Goal: Check status: Check status

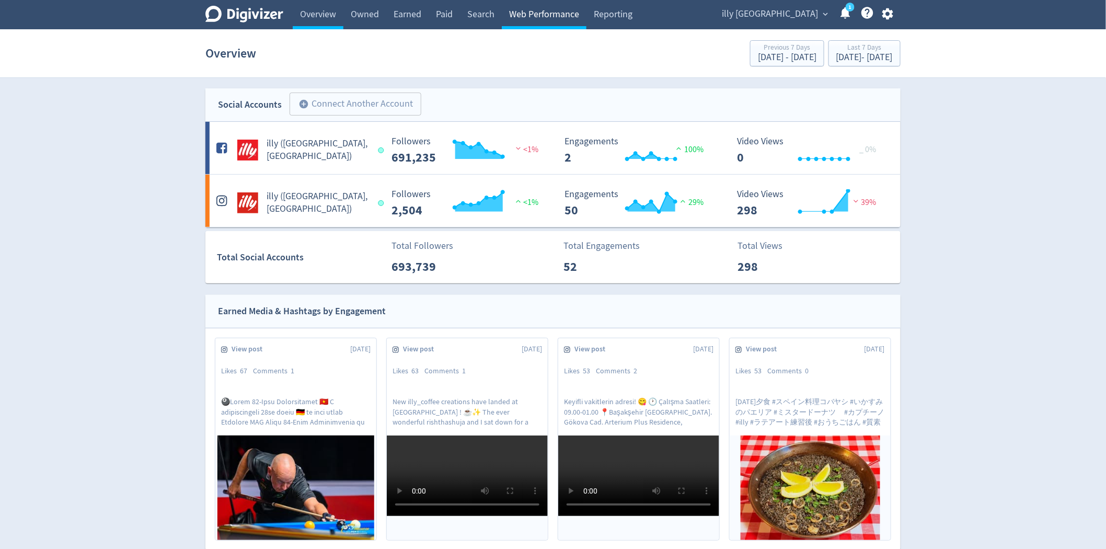
click at [532, 10] on link "Web Performance" at bounding box center [544, 14] width 85 height 29
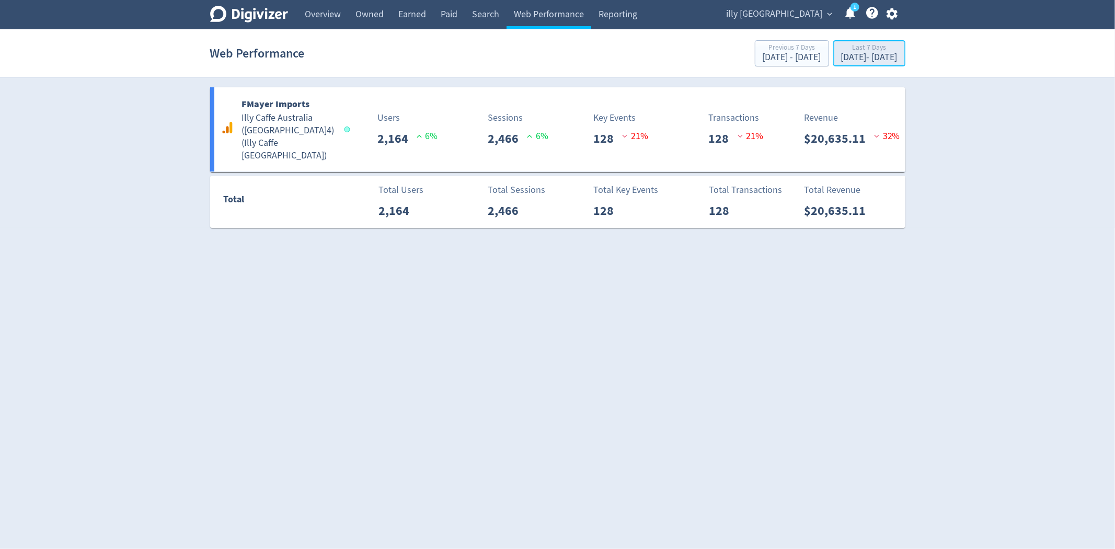
click at [841, 51] on div "Last 7 Days" at bounding box center [869, 48] width 56 height 9
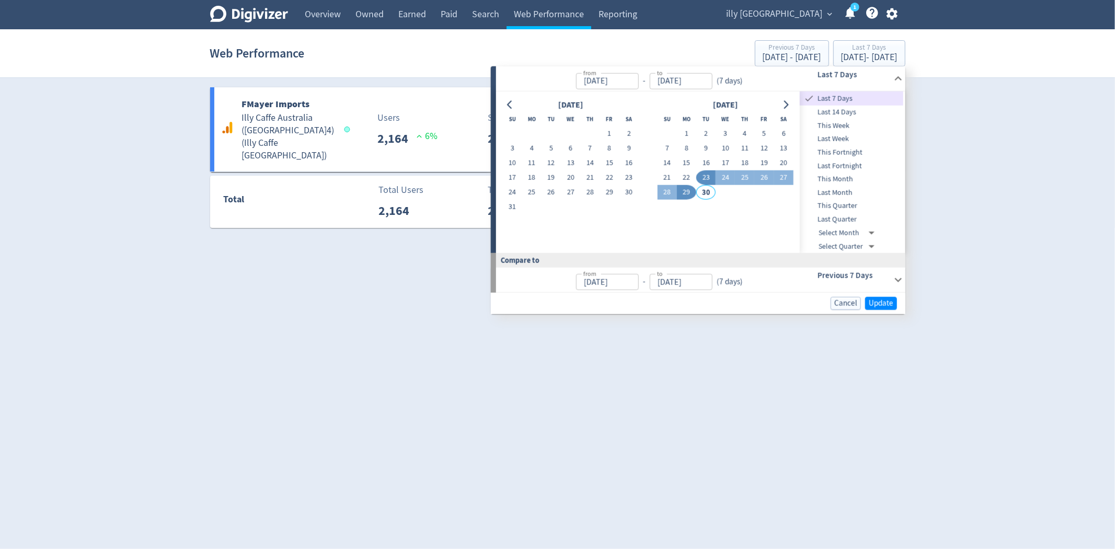
click at [855, 174] on span "This Month" at bounding box center [852, 180] width 104 height 12
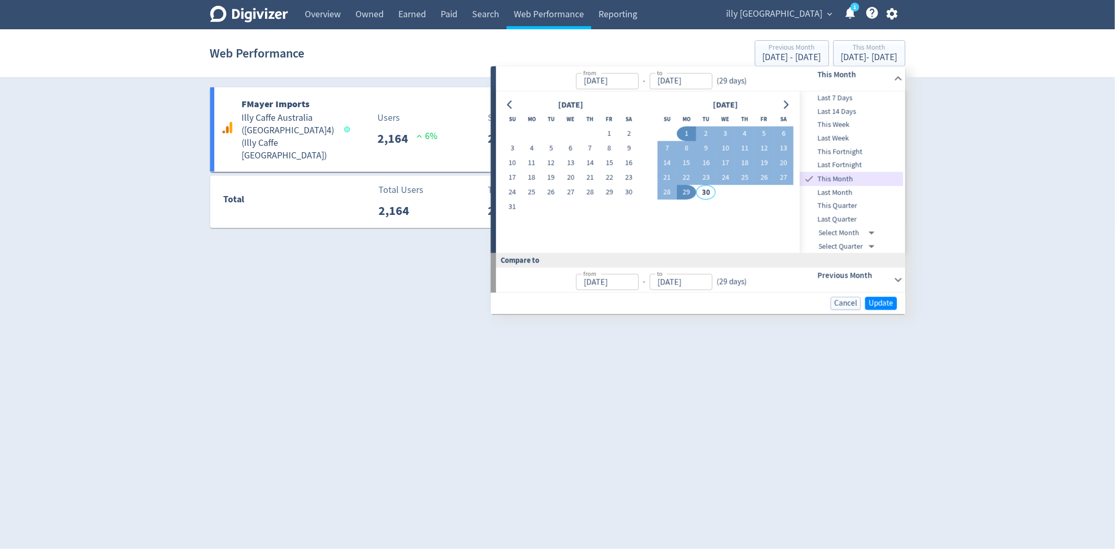
type input "[DATE]"
click at [877, 304] on span "Update" at bounding box center [881, 304] width 25 height 8
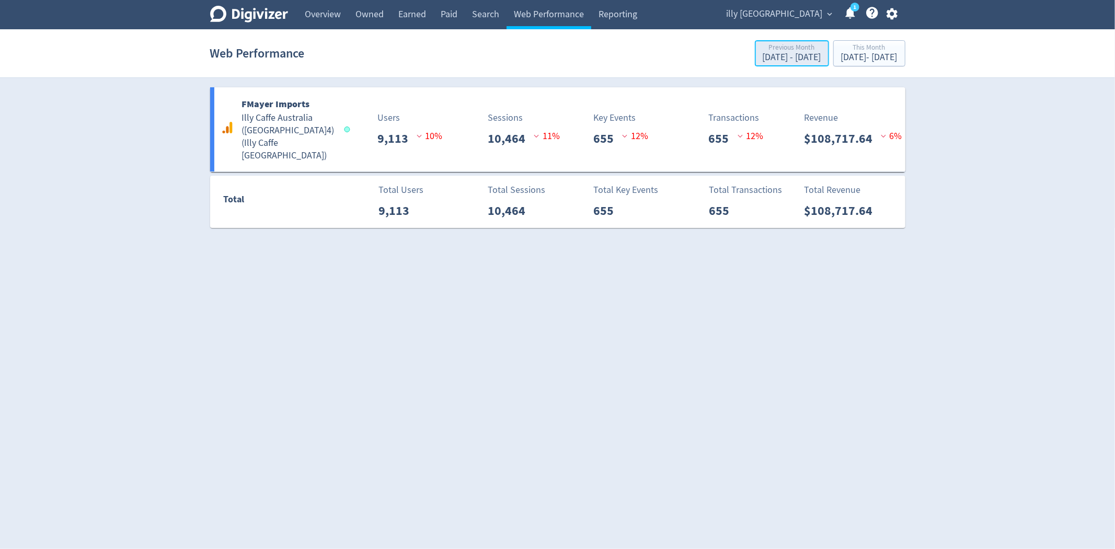
click at [763, 51] on div "Previous Month" at bounding box center [792, 48] width 59 height 9
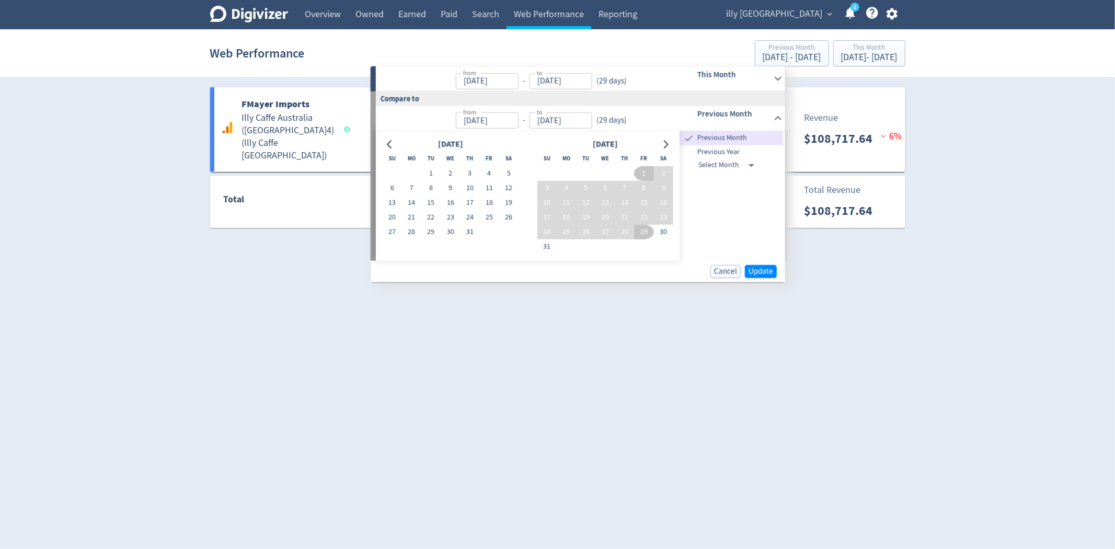
click at [731, 153] on span "Previous Year" at bounding box center [732, 152] width 104 height 12
type input "[DATE]"
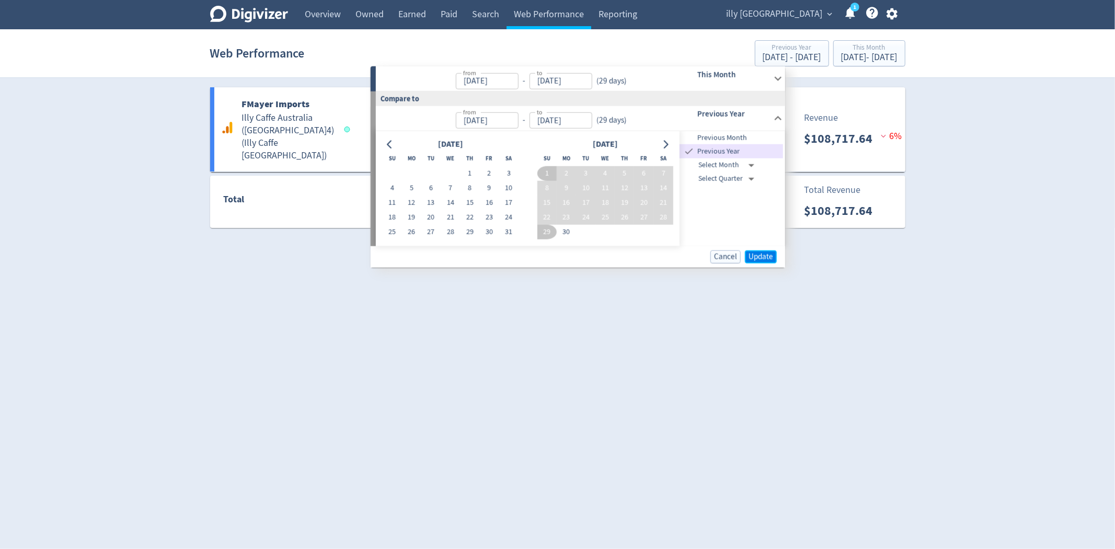
click at [770, 259] on span "Update" at bounding box center [761, 257] width 25 height 8
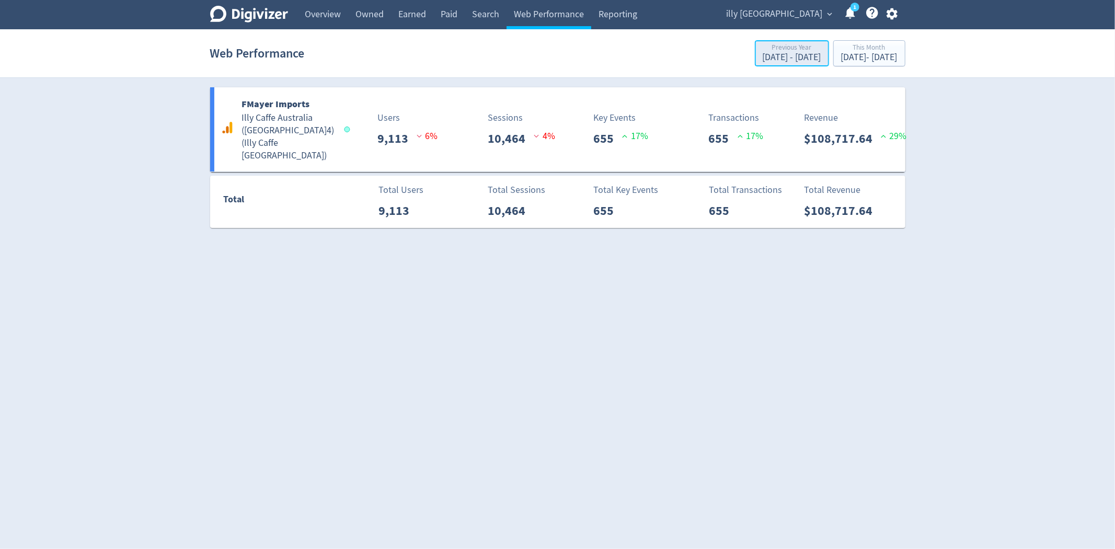
click at [763, 50] on div "Previous Year" at bounding box center [792, 48] width 59 height 9
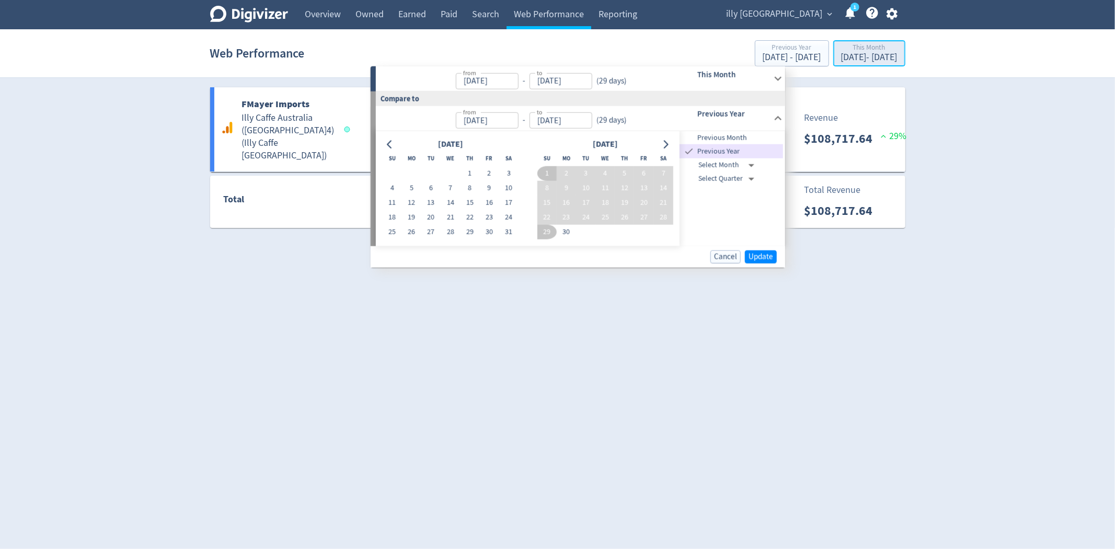
click at [882, 55] on div "[DATE] - [DATE]" at bounding box center [869, 57] width 56 height 9
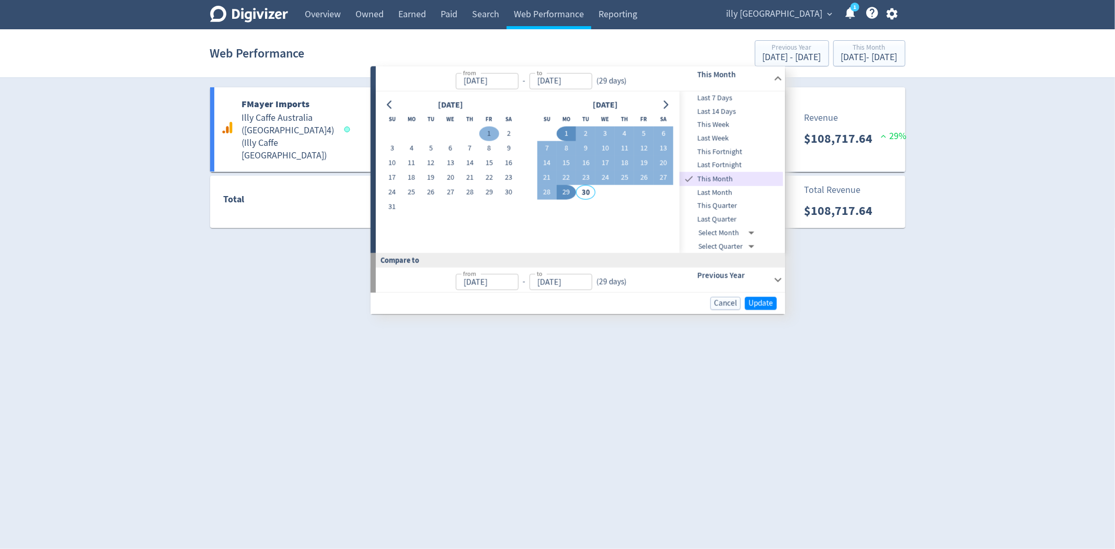
click at [484, 129] on button "1" at bounding box center [488, 134] width 19 height 15
type input "[DATE]"
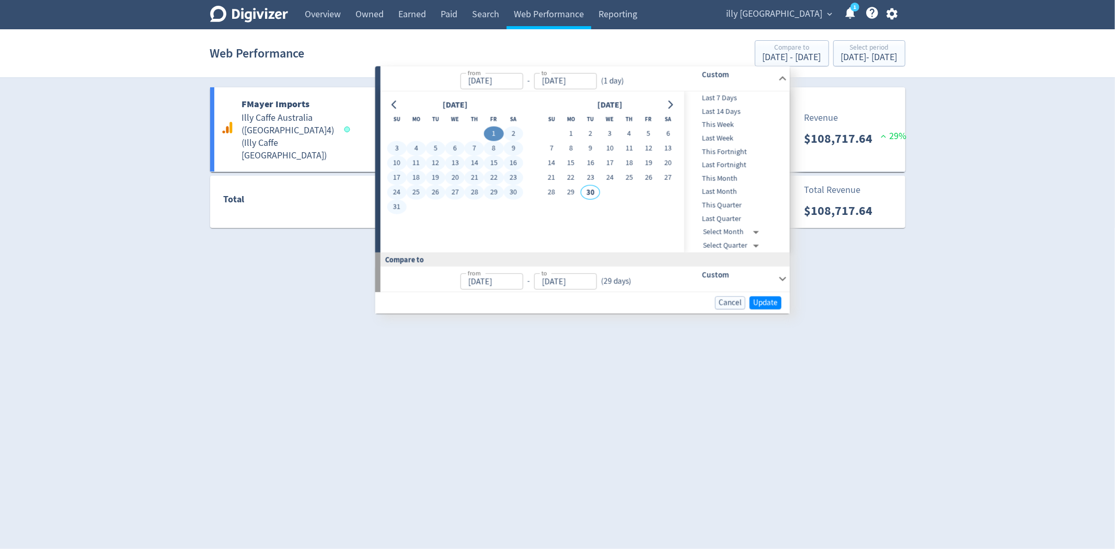
click at [400, 202] on button "31" at bounding box center [396, 207] width 19 height 15
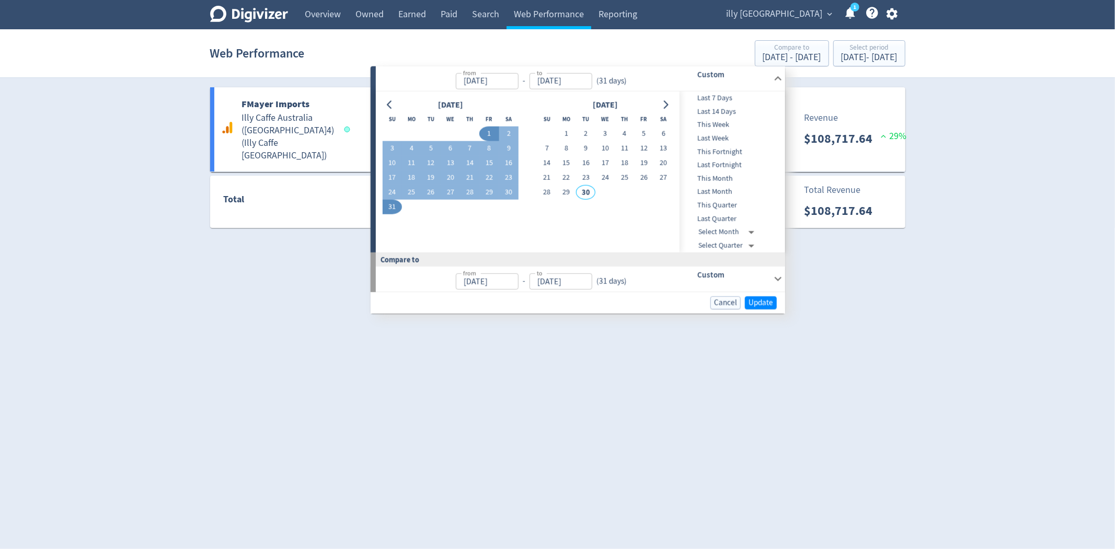
type input "[DATE]"
click at [755, 302] on span "Update" at bounding box center [761, 303] width 25 height 8
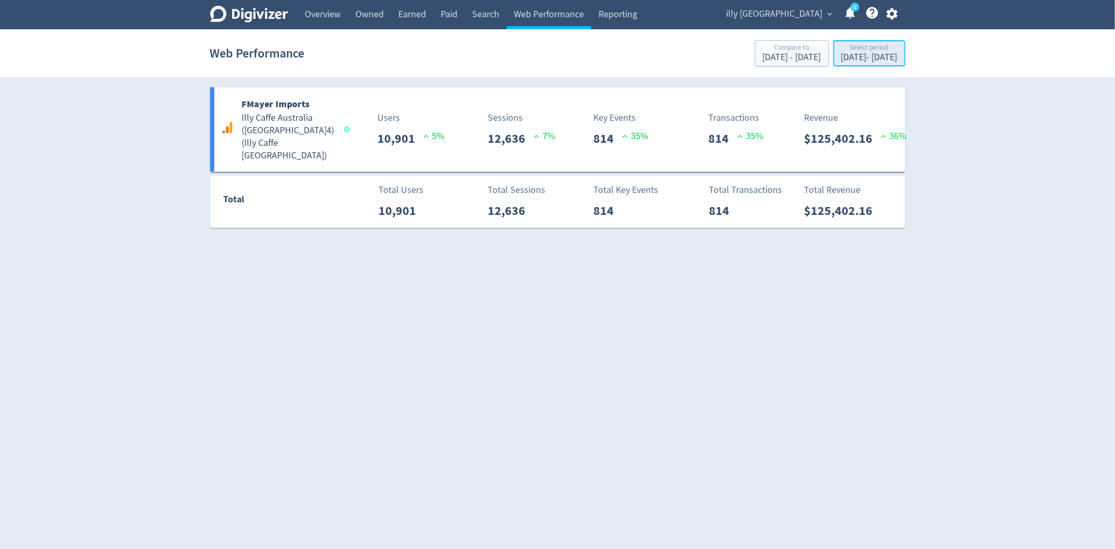
click at [841, 58] on div "[DATE] - [DATE]" at bounding box center [869, 57] width 56 height 9
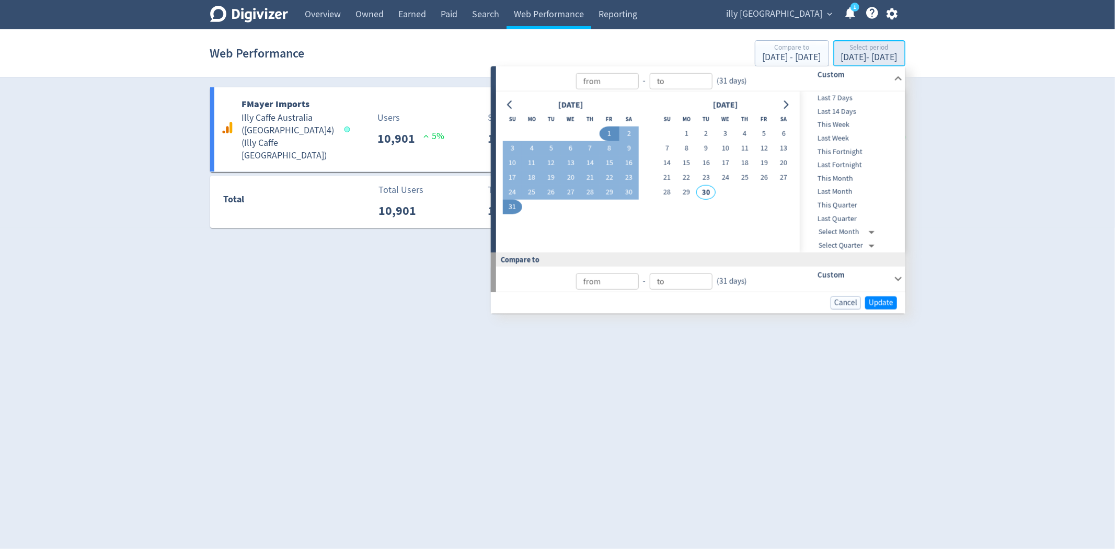
type input "[DATE]"
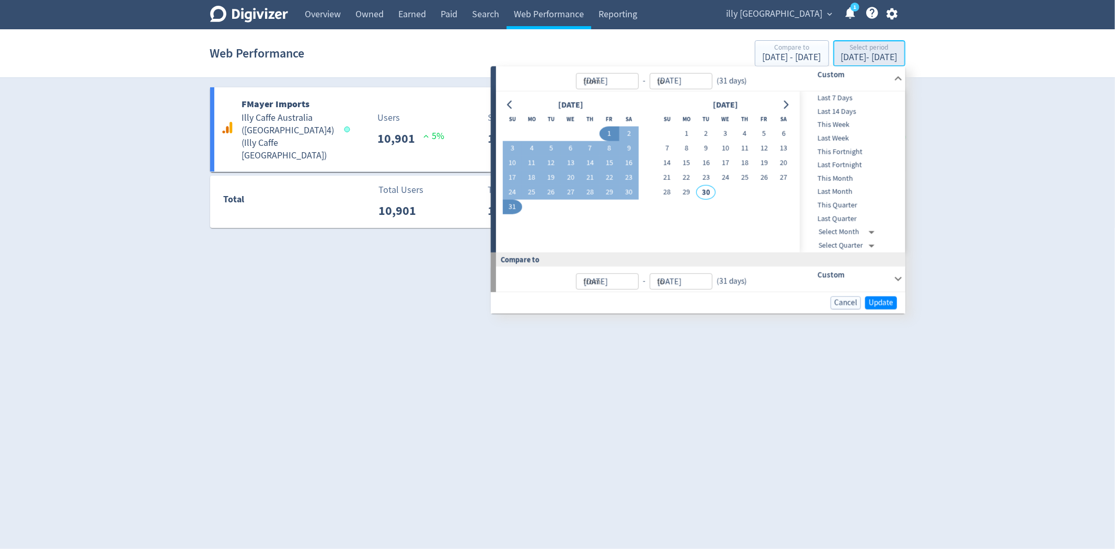
type input "[DATE]"
click at [500, 105] on div "[DATE] Su Mo Tu We Th Fr Sa 1 2 3 4 5 6 7 8 9 10 11 12 13 14 15 16 17 18 19 20 …" at bounding box center [648, 172] width 304 height 161
click at [506, 104] on icon "Go to previous month" at bounding box center [510, 104] width 8 height 8
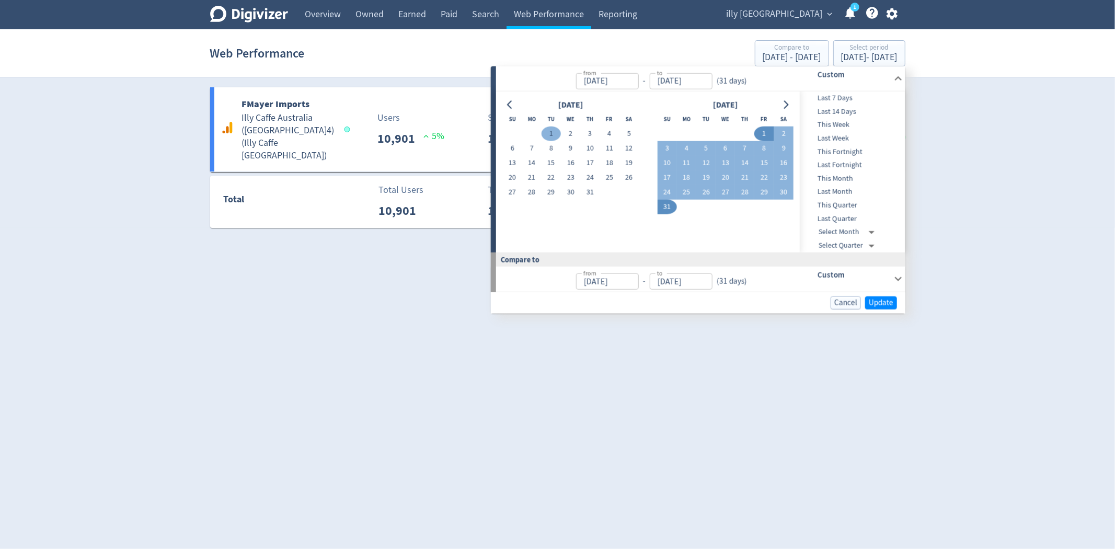
click at [549, 131] on button "1" at bounding box center [551, 134] width 19 height 15
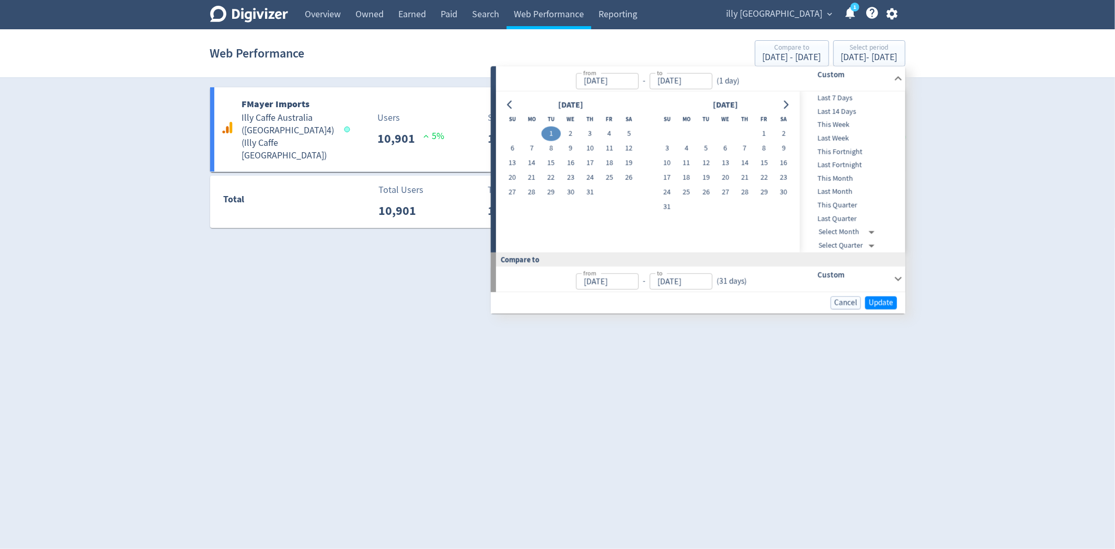
type input "[DATE]"
click at [589, 189] on button "31" at bounding box center [589, 192] width 19 height 15
type input "[DATE]"
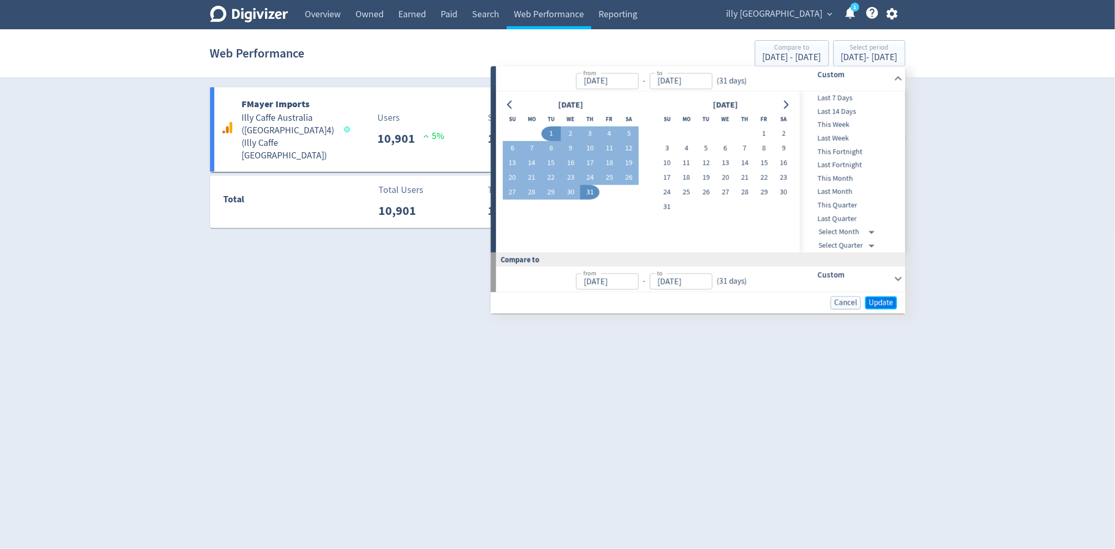
click at [876, 299] on span "Update" at bounding box center [881, 303] width 25 height 8
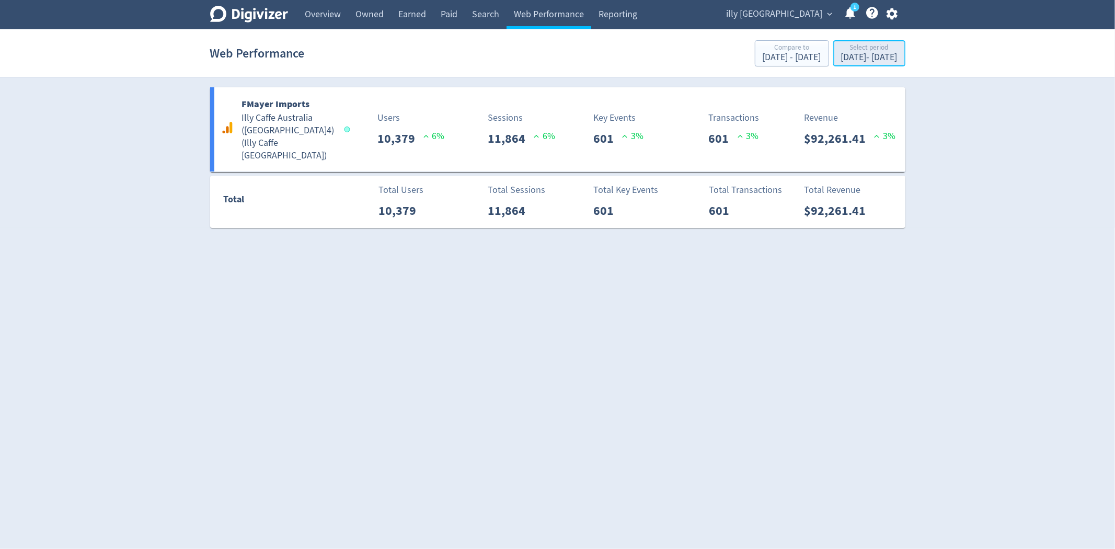
click at [859, 51] on div "Select period" at bounding box center [869, 48] width 56 height 9
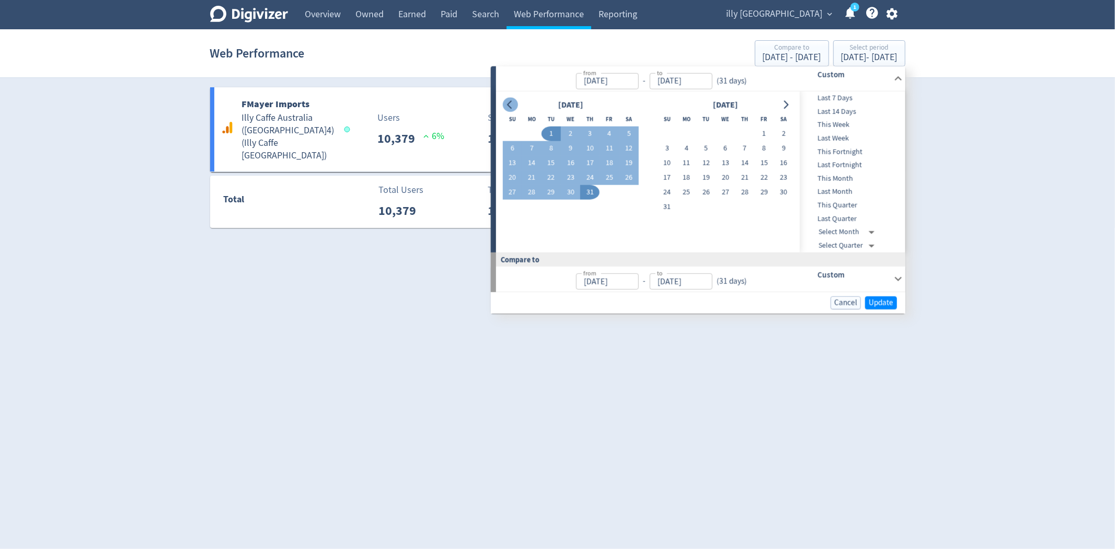
click at [515, 101] on button "Go to previous month" at bounding box center [509, 104] width 15 height 15
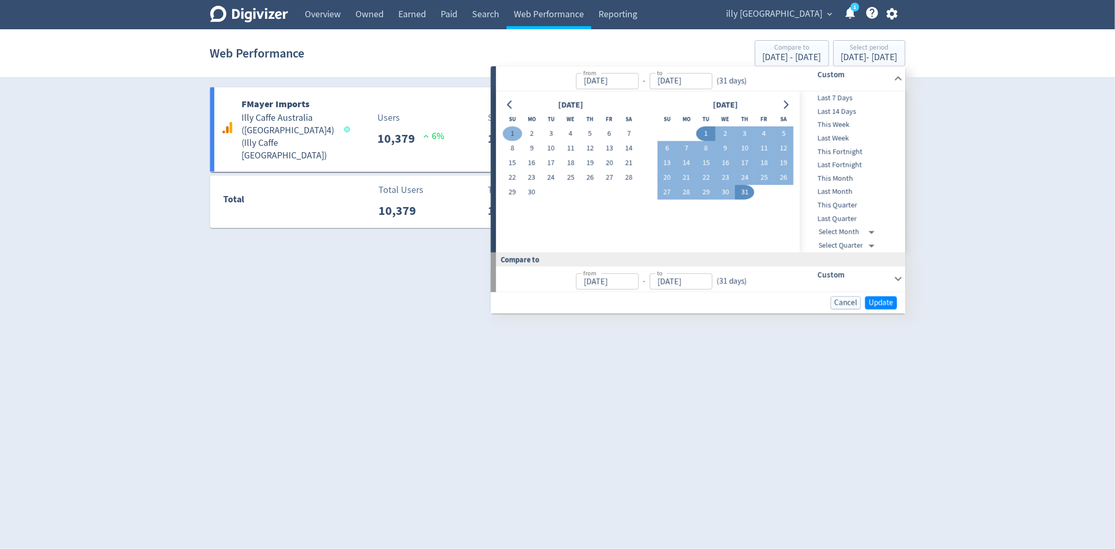
click at [515, 132] on button "1" at bounding box center [511, 134] width 19 height 15
type input "[DATE]"
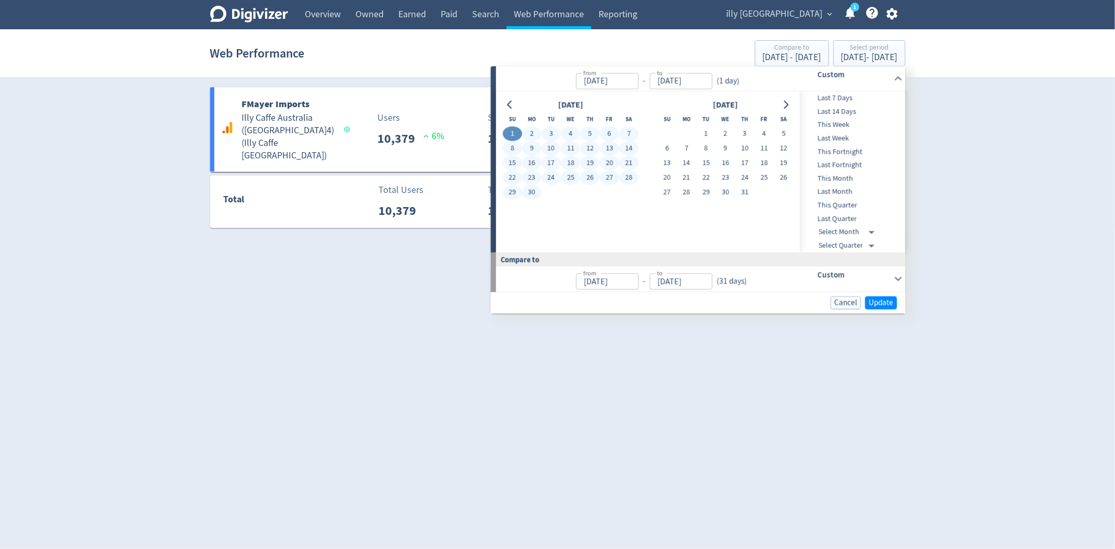
click at [531, 189] on button "30" at bounding box center [531, 192] width 19 height 15
type input "[DATE]"
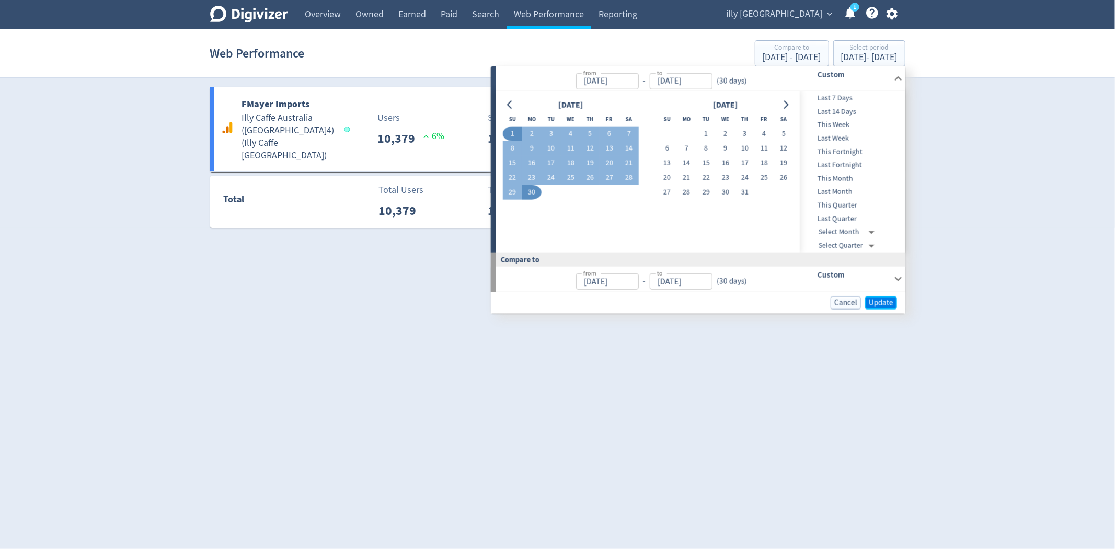
click at [889, 302] on span "Update" at bounding box center [881, 303] width 25 height 8
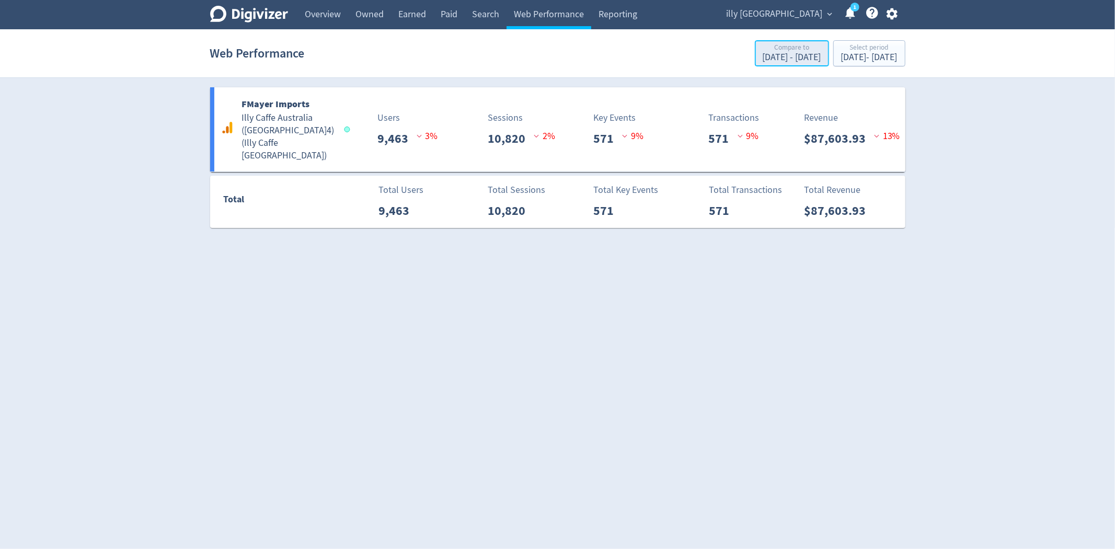
click at [763, 52] on div "Compare to" at bounding box center [792, 48] width 59 height 9
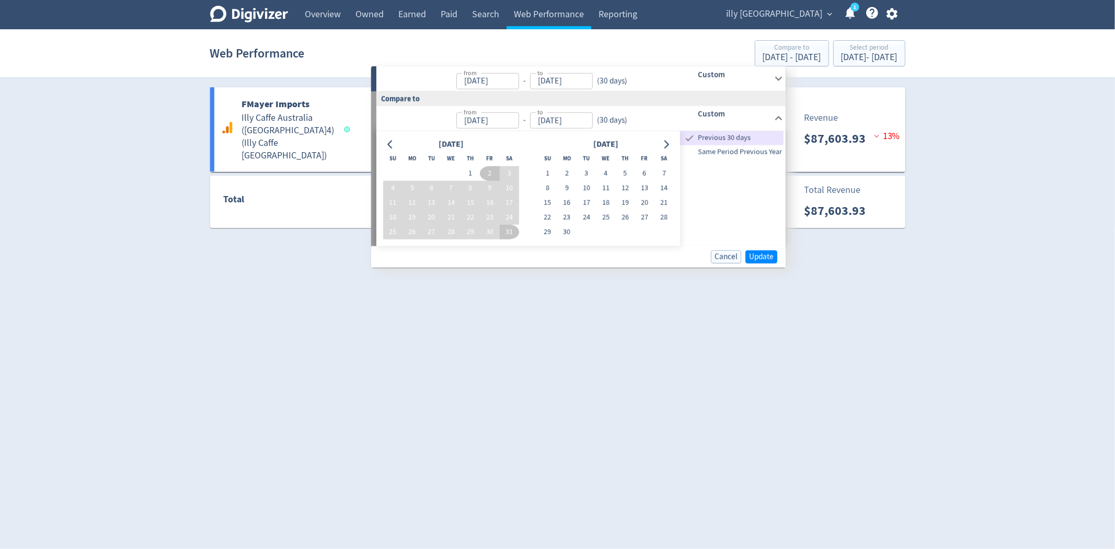
click at [739, 147] on span "Same Period Previous Year" at bounding box center [732, 152] width 104 height 12
type input "[DATE]"
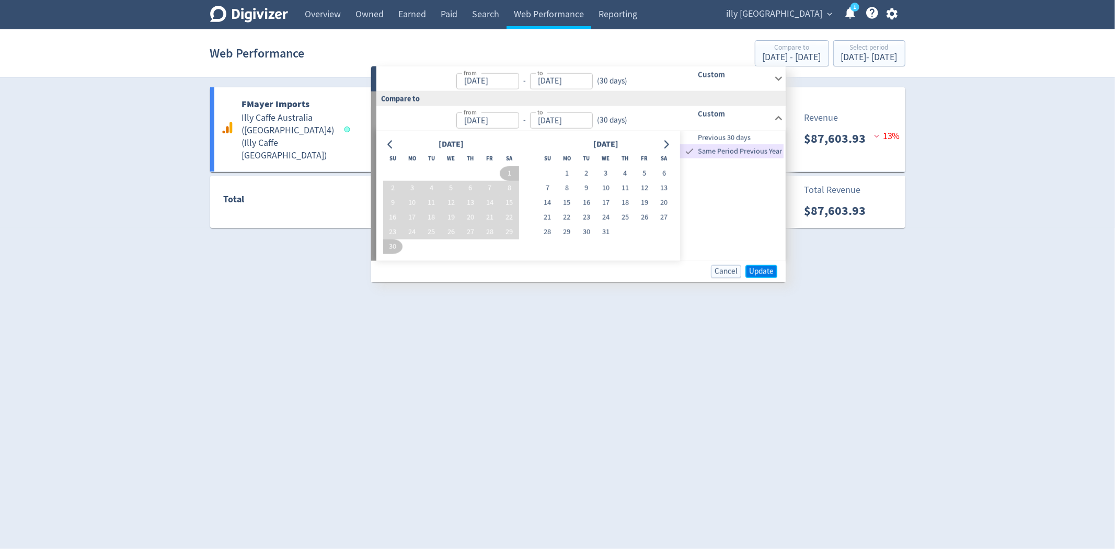
click at [765, 272] on span "Update" at bounding box center [761, 271] width 25 height 8
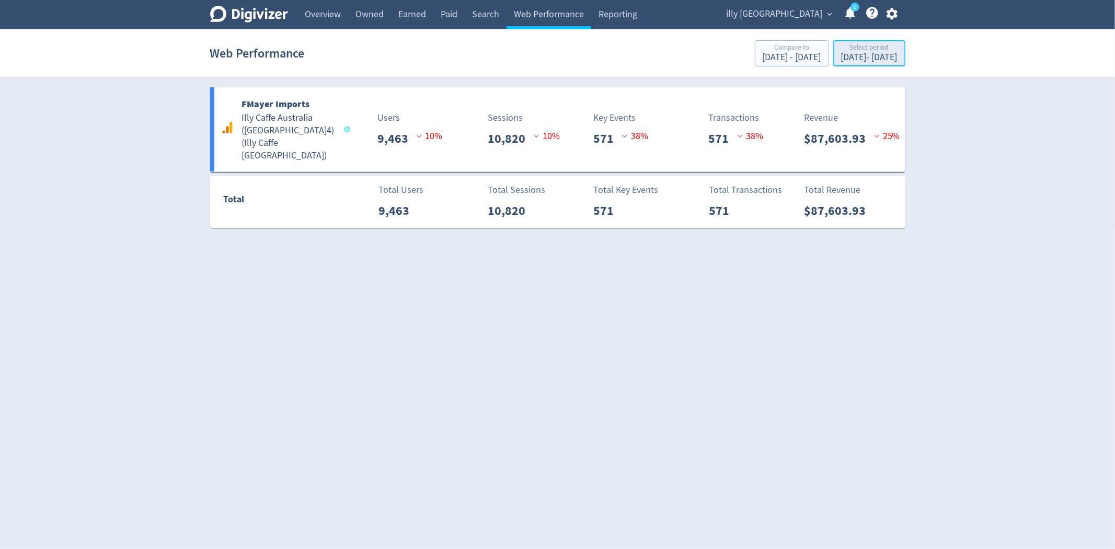
click at [841, 47] on div "Select period" at bounding box center [869, 48] width 56 height 9
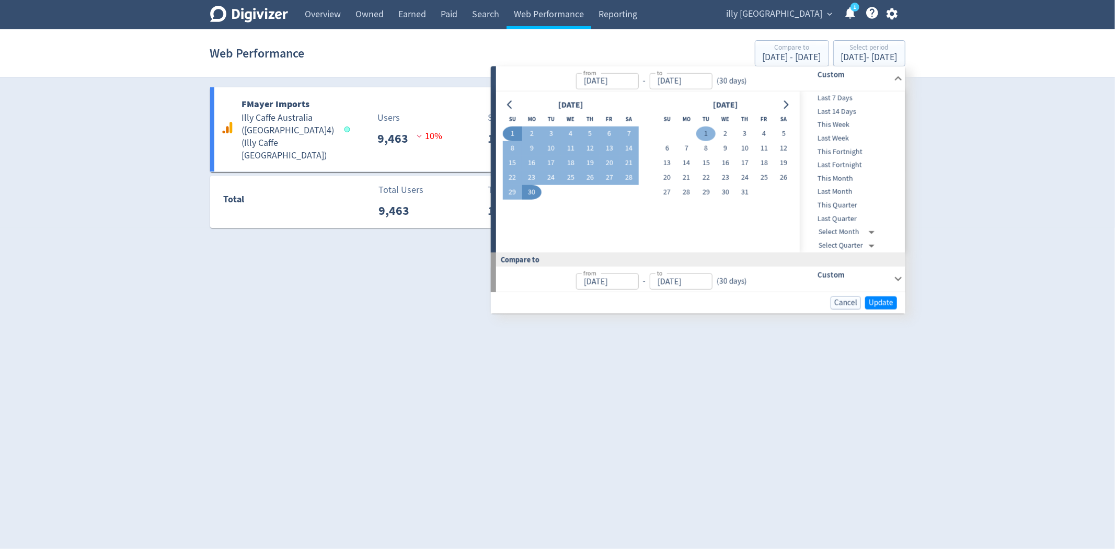
click at [712, 127] on button "1" at bounding box center [705, 134] width 19 height 15
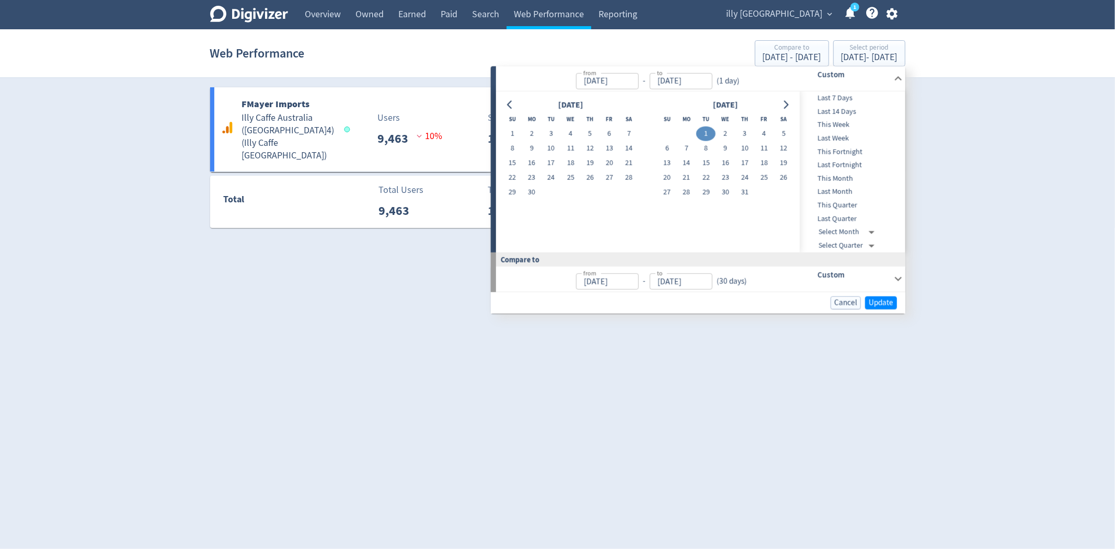
type input "[DATE]"
drag, startPoint x: 746, startPoint y: 189, endPoint x: 750, endPoint y: 197, distance: 8.9
click at [746, 189] on button "31" at bounding box center [744, 192] width 19 height 15
type input "[DATE]"
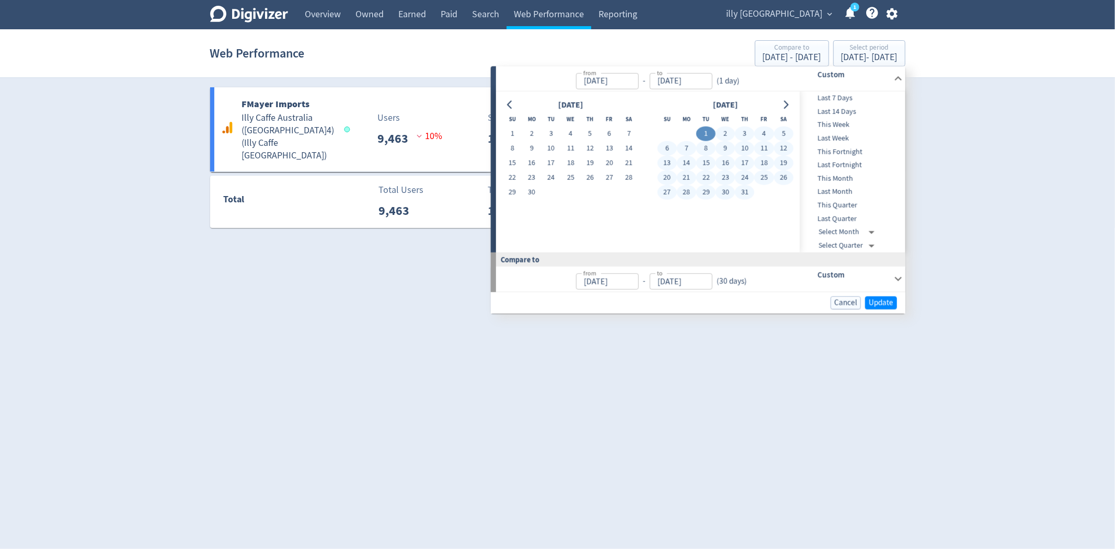
type input "[DATE]"
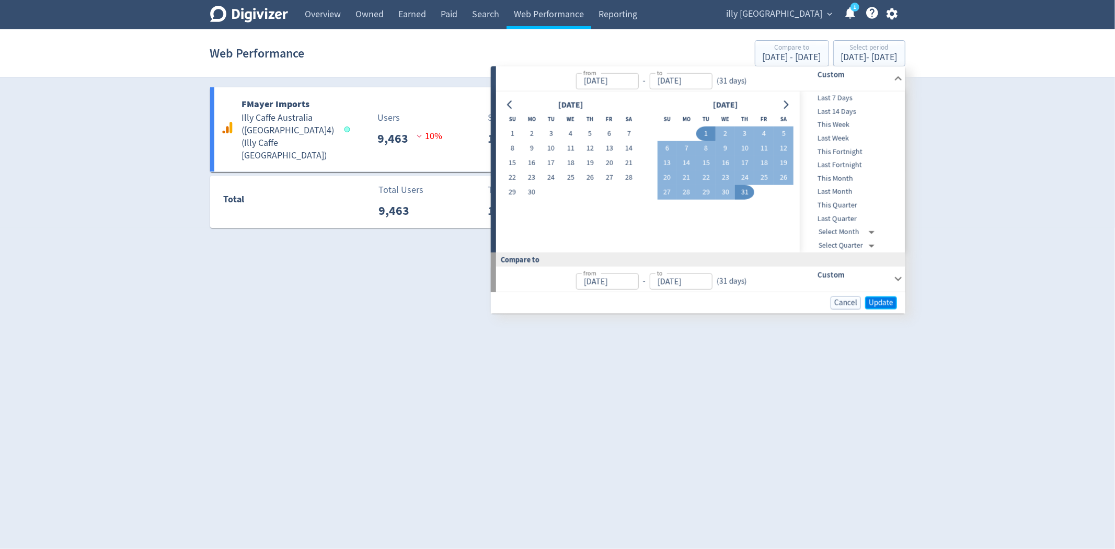
click at [878, 299] on span "Update" at bounding box center [881, 303] width 25 height 8
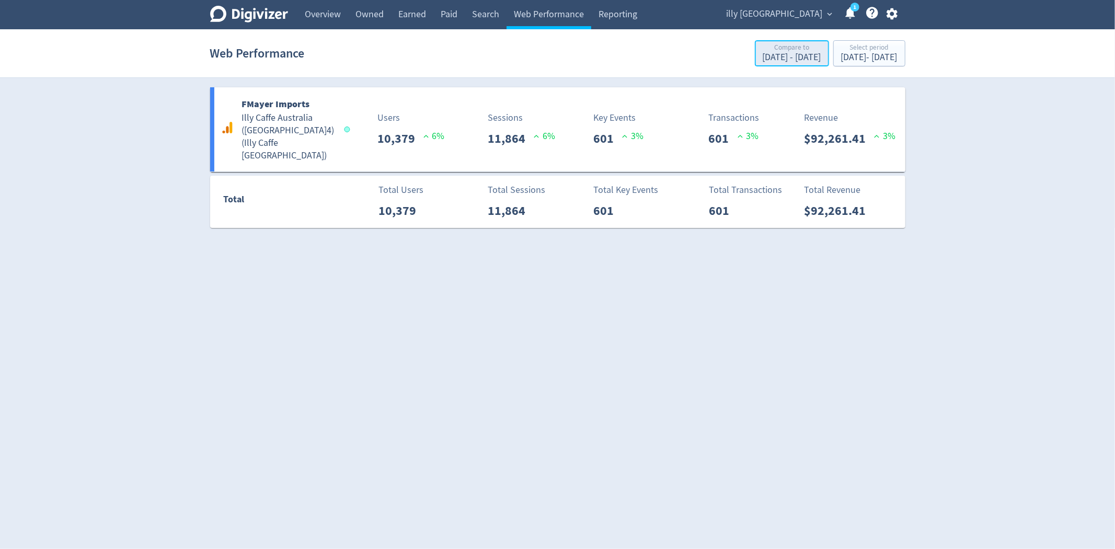
click at [763, 54] on div "[DATE] - [DATE]" at bounding box center [792, 57] width 59 height 9
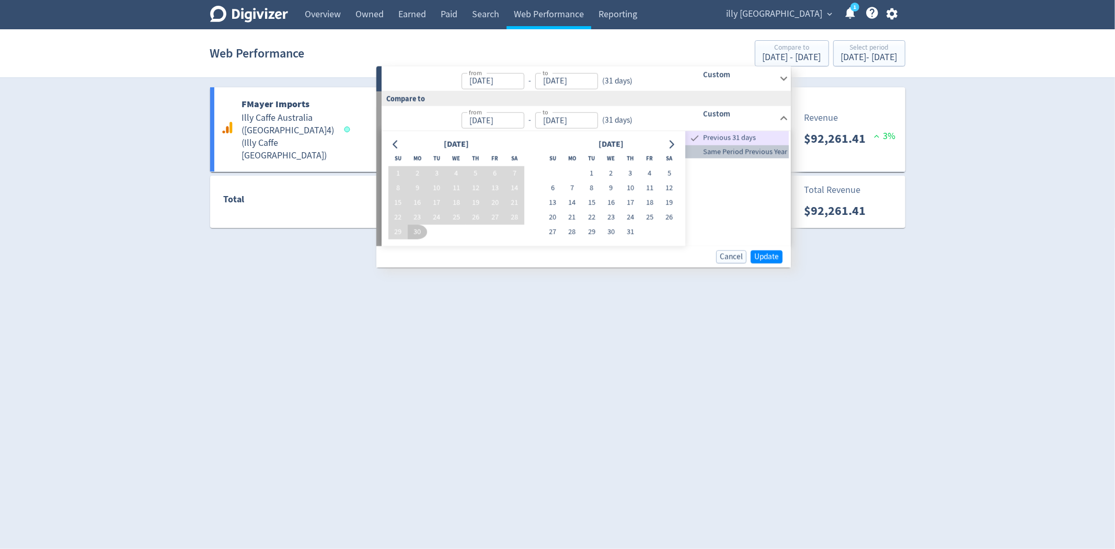
click at [765, 152] on span "Same Period Previous Year" at bounding box center [738, 152] width 104 height 12
type input "[DATE]"
click at [770, 258] on span "Update" at bounding box center [767, 257] width 25 height 8
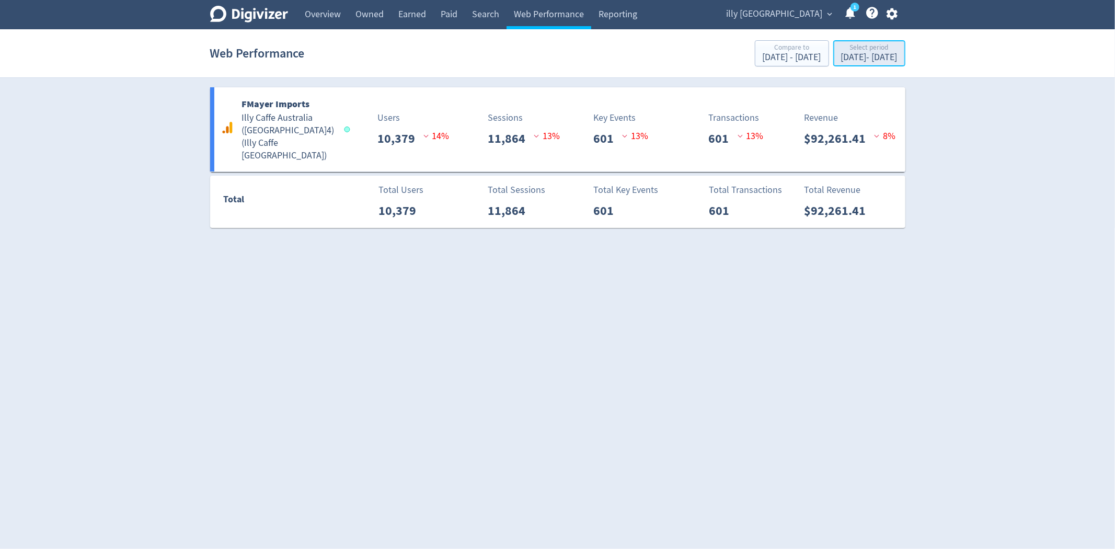
click at [877, 54] on div "[DATE] - [DATE]" at bounding box center [869, 57] width 56 height 9
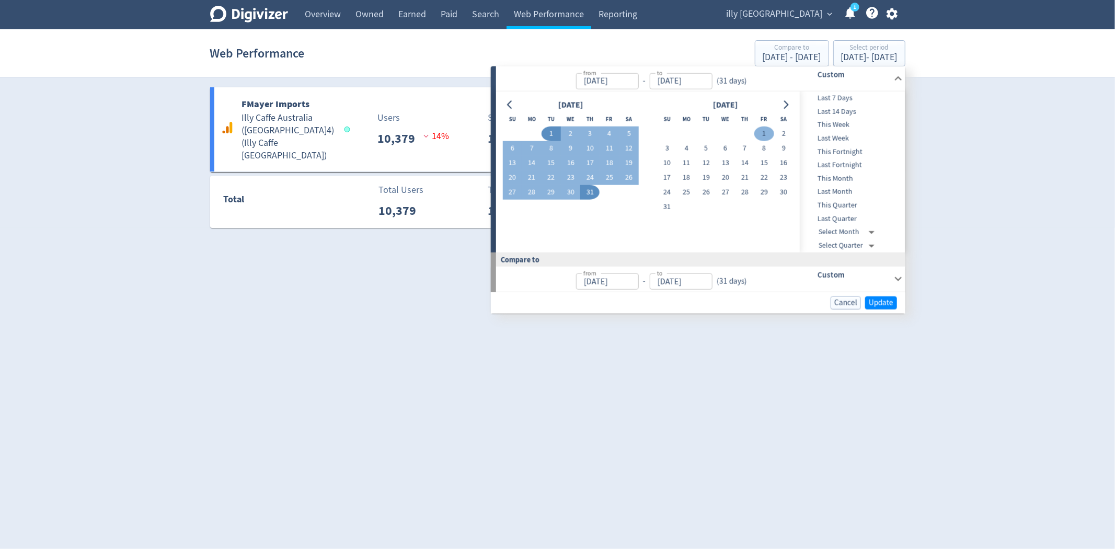
click at [763, 129] on button "1" at bounding box center [764, 134] width 19 height 15
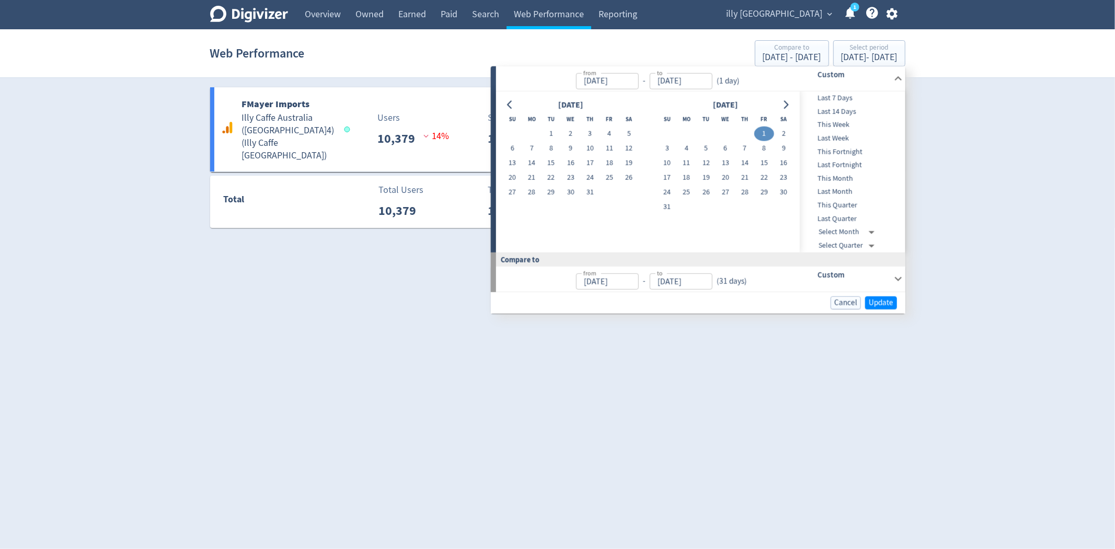
type input "[DATE]"
click at [672, 206] on button "31" at bounding box center [667, 207] width 19 height 15
type input "[DATE]"
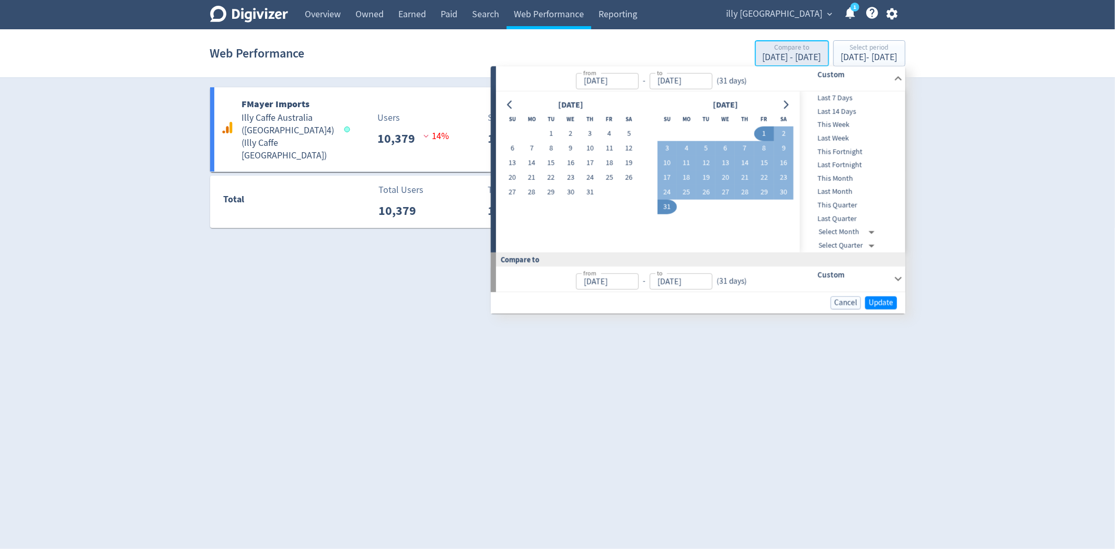
click at [763, 60] on div "[DATE] - [DATE]" at bounding box center [792, 57] width 59 height 9
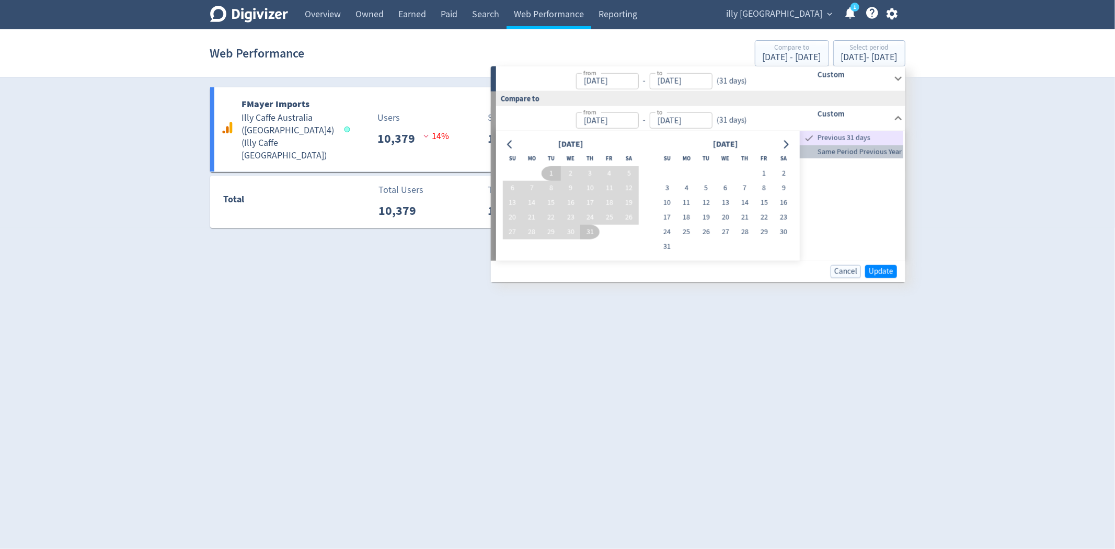
click at [861, 150] on span "Same Period Previous Year" at bounding box center [852, 152] width 104 height 12
type input "[DATE]"
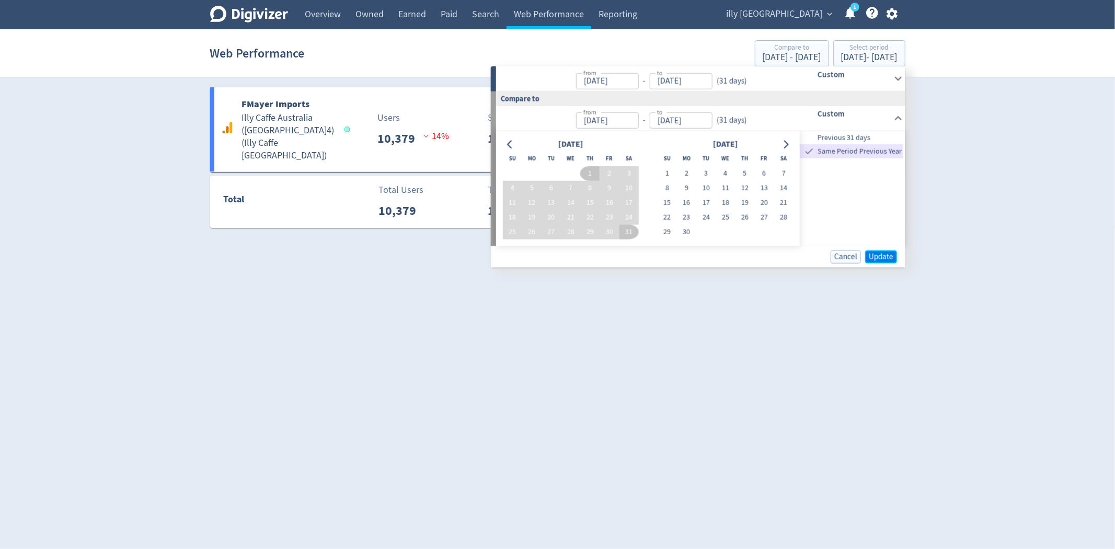
click at [884, 253] on span "Update" at bounding box center [881, 257] width 25 height 8
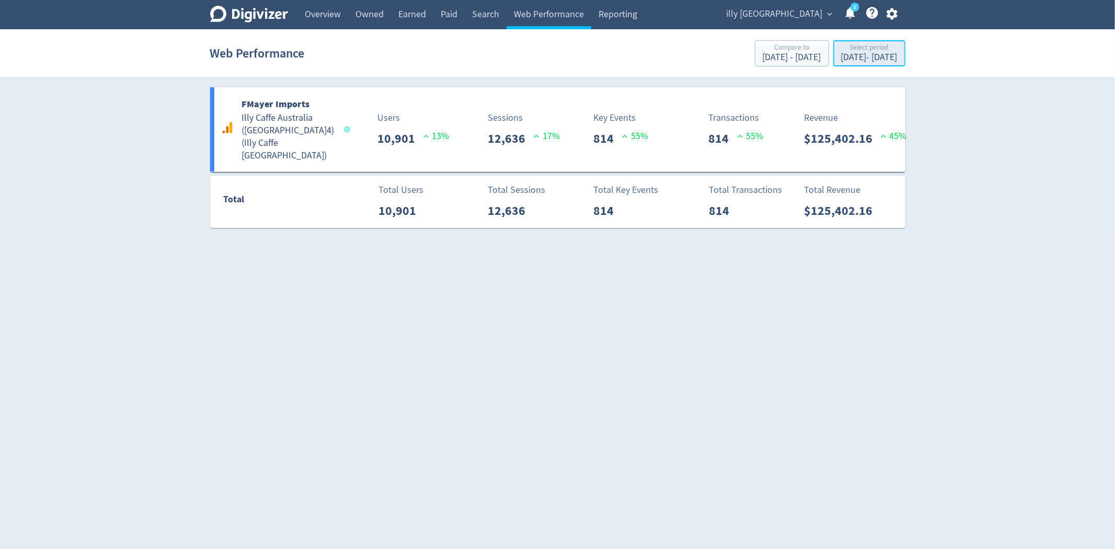
click at [841, 56] on div "[DATE] - [DATE]" at bounding box center [869, 57] width 56 height 9
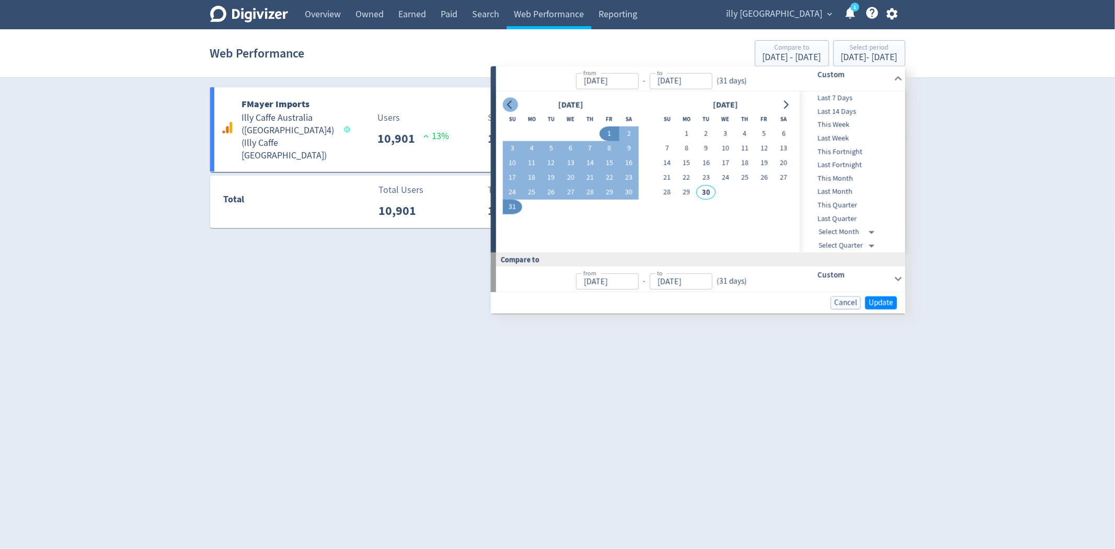
click at [516, 102] on button "Go to previous month" at bounding box center [509, 104] width 15 height 15
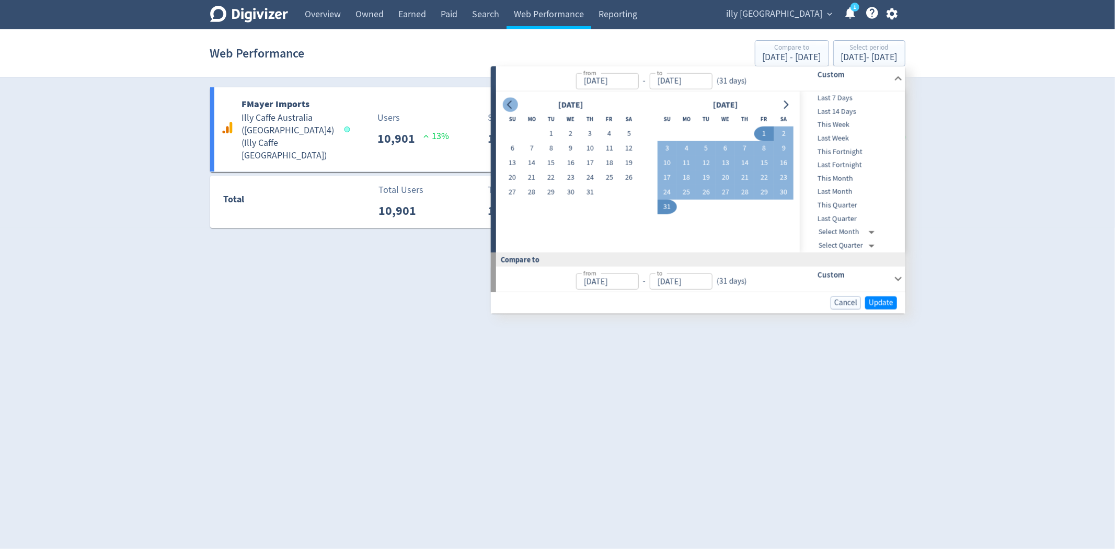
click at [516, 102] on button "Go to previous month" at bounding box center [509, 104] width 15 height 15
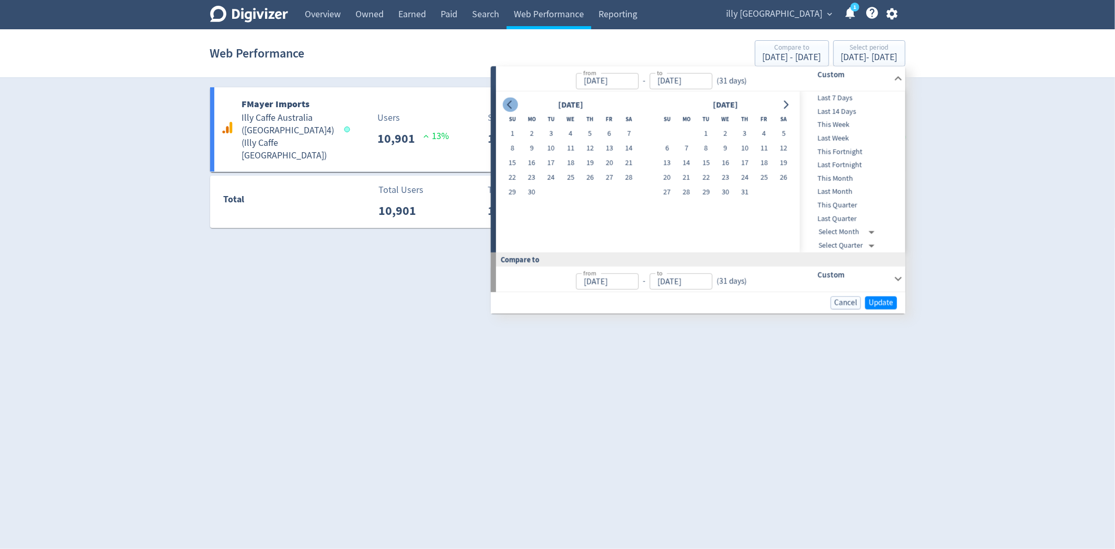
click at [516, 102] on button "Go to previous month" at bounding box center [509, 104] width 15 height 15
click at [586, 130] on button "1" at bounding box center [589, 134] width 19 height 15
type input "[DATE]"
click at [631, 190] on button "31" at bounding box center [628, 192] width 19 height 15
type input "[DATE]"
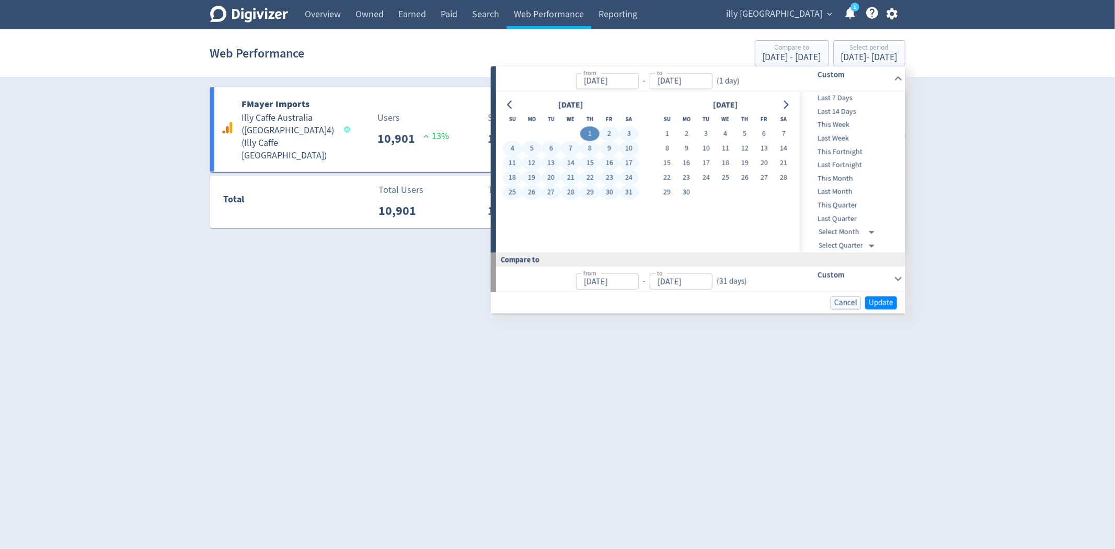
type input "[DATE]"
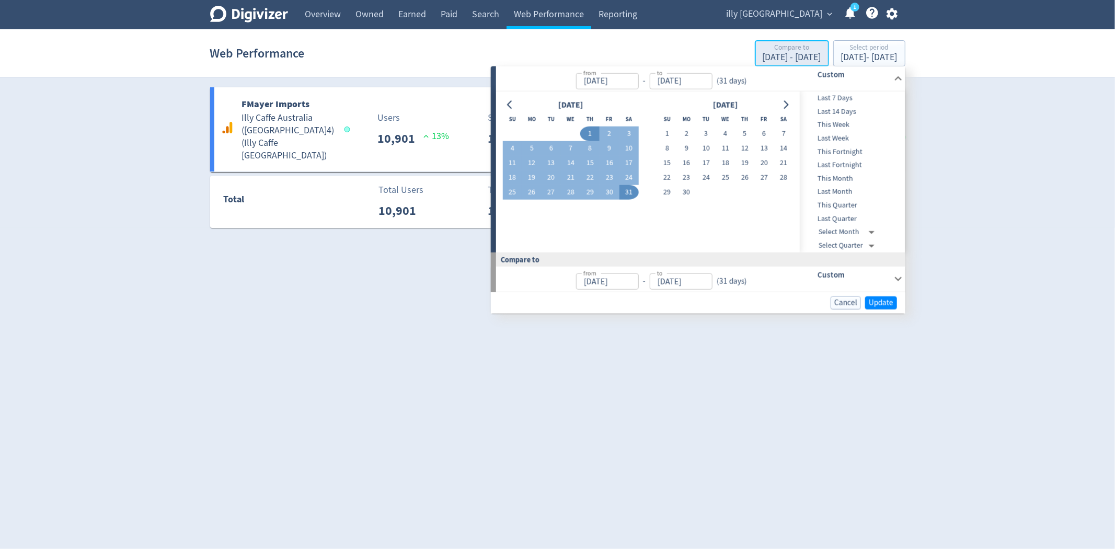
click at [763, 54] on div "[DATE] - [DATE]" at bounding box center [792, 57] width 59 height 9
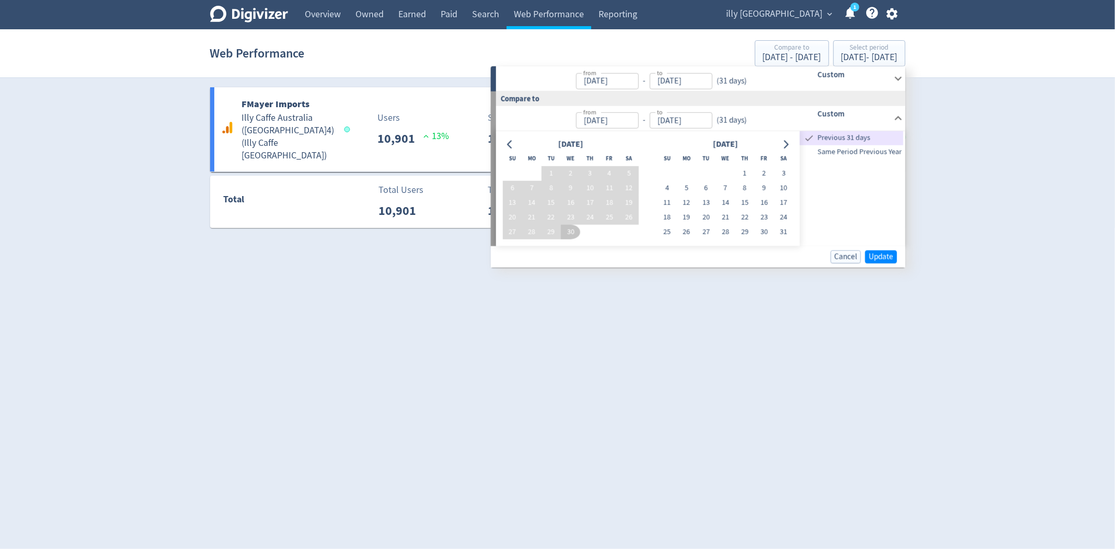
click at [856, 149] on span "Same Period Previous Year" at bounding box center [852, 152] width 104 height 12
type input "[DATE]"
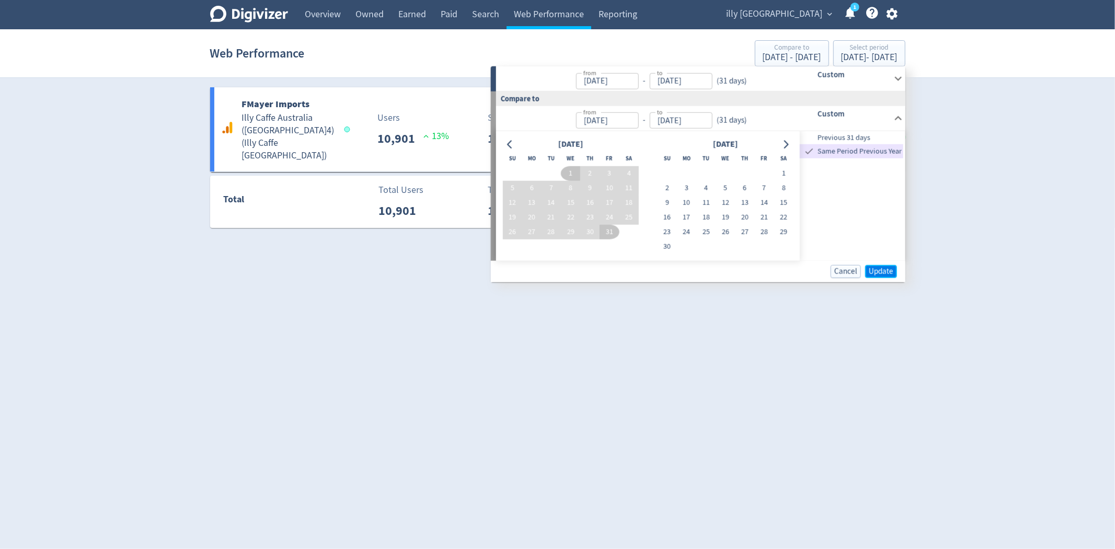
click at [886, 273] on span "Update" at bounding box center [881, 271] width 25 height 8
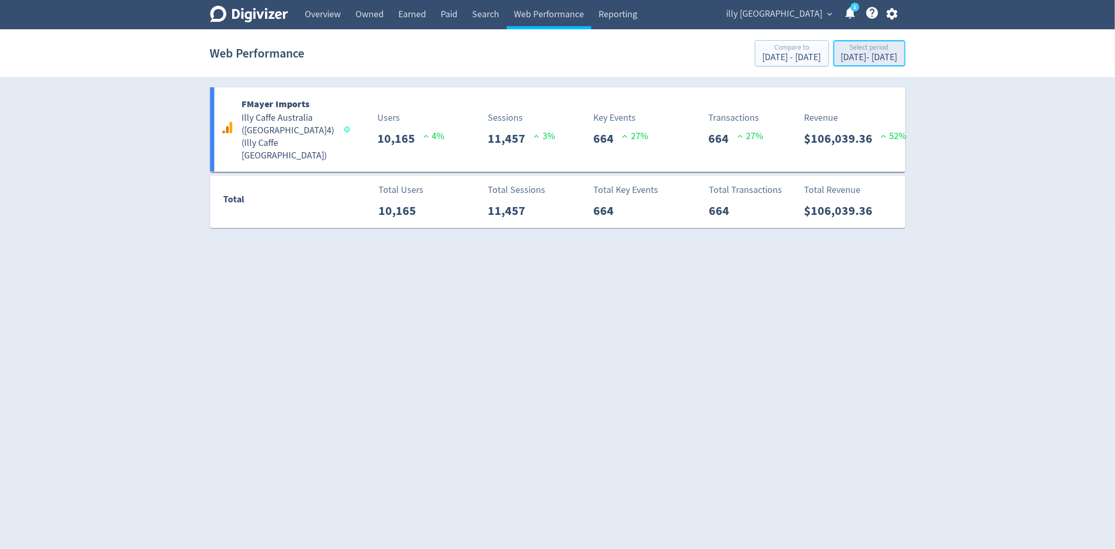
click at [886, 56] on div "[DATE] - [DATE]" at bounding box center [869, 57] width 56 height 9
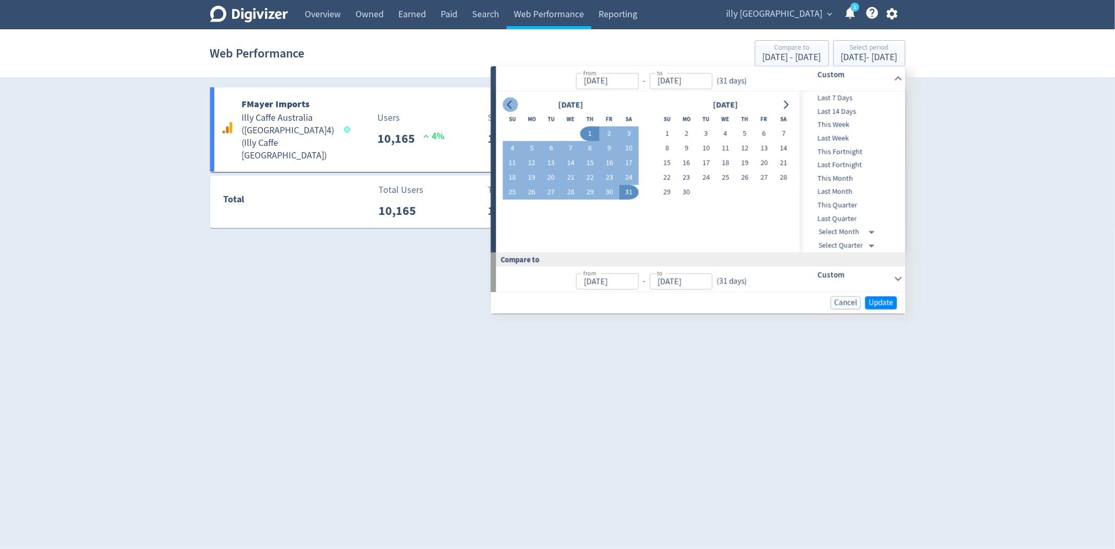
click at [509, 105] on icon "Go to previous month" at bounding box center [510, 104] width 8 height 8
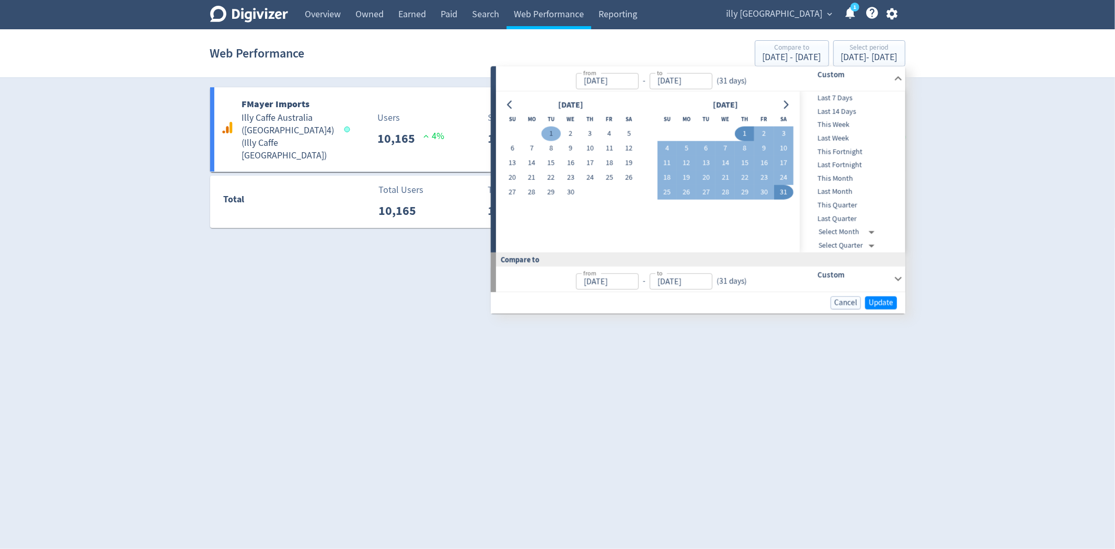
click at [553, 132] on button "1" at bounding box center [551, 134] width 19 height 15
type input "[DATE]"
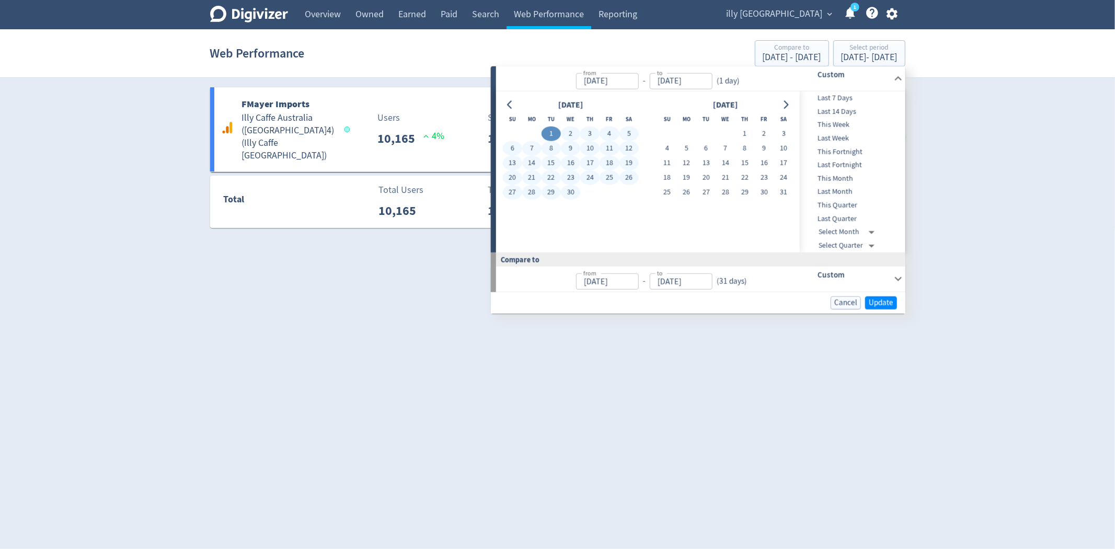
click at [573, 191] on button "30" at bounding box center [570, 192] width 19 height 15
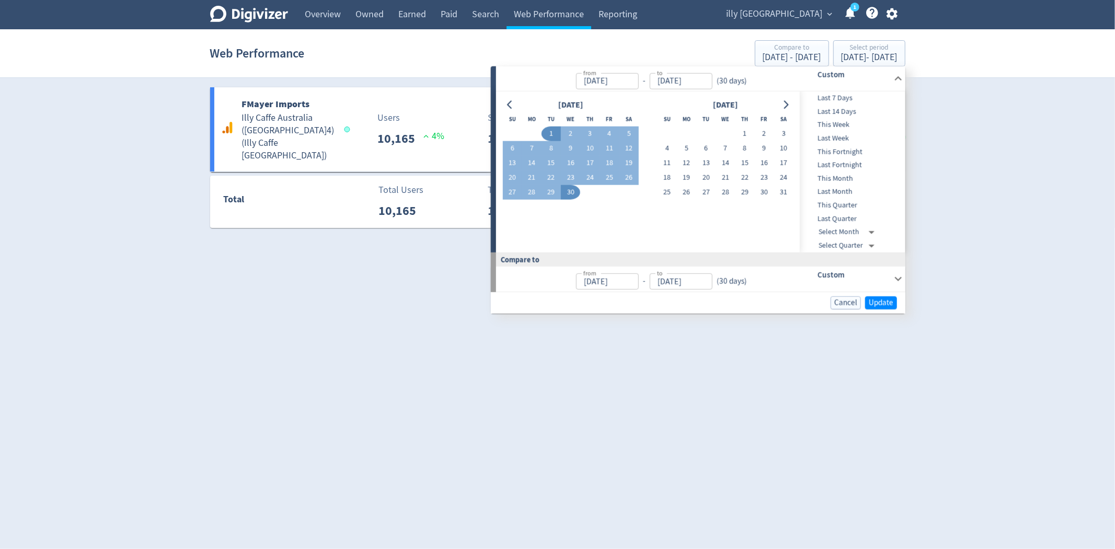
type input "[DATE]"
click at [881, 304] on span "Update" at bounding box center [881, 303] width 25 height 8
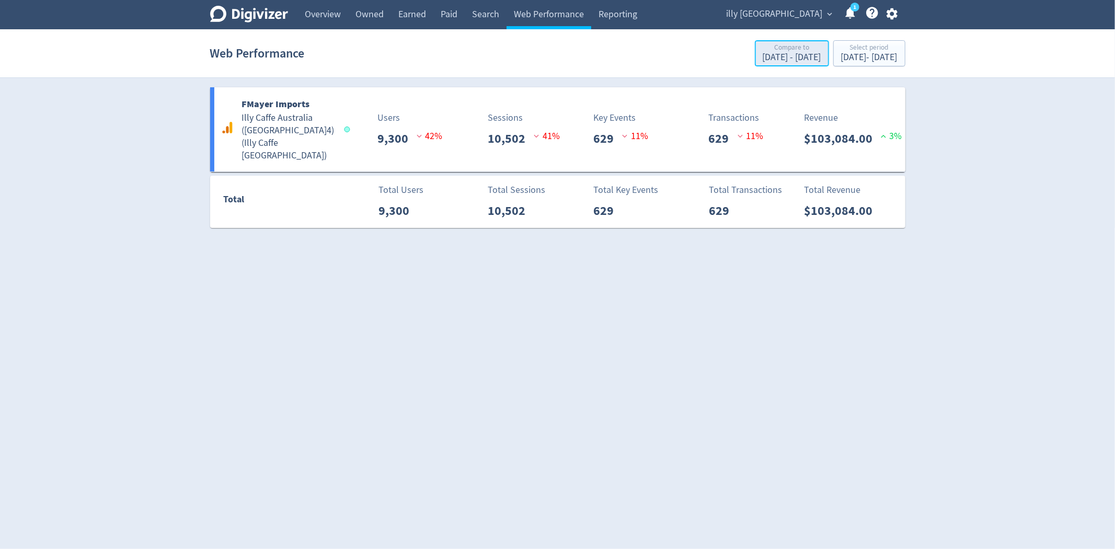
click at [763, 45] on div "Compare to" at bounding box center [792, 48] width 59 height 9
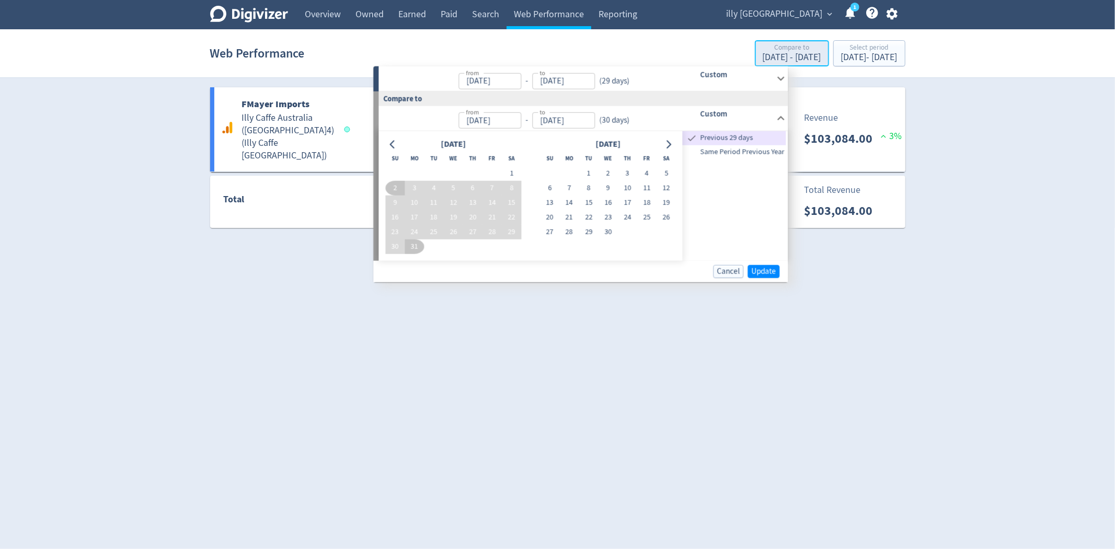
type input "[DATE]"
click at [748, 158] on div "Same Period Previous Year" at bounding box center [735, 152] width 104 height 14
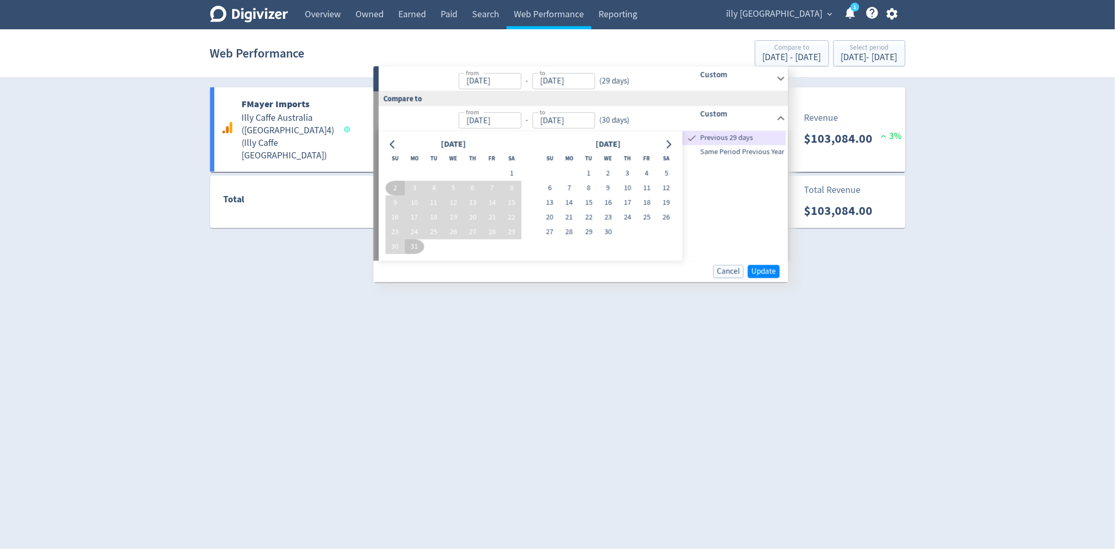
type input "[DATE]"
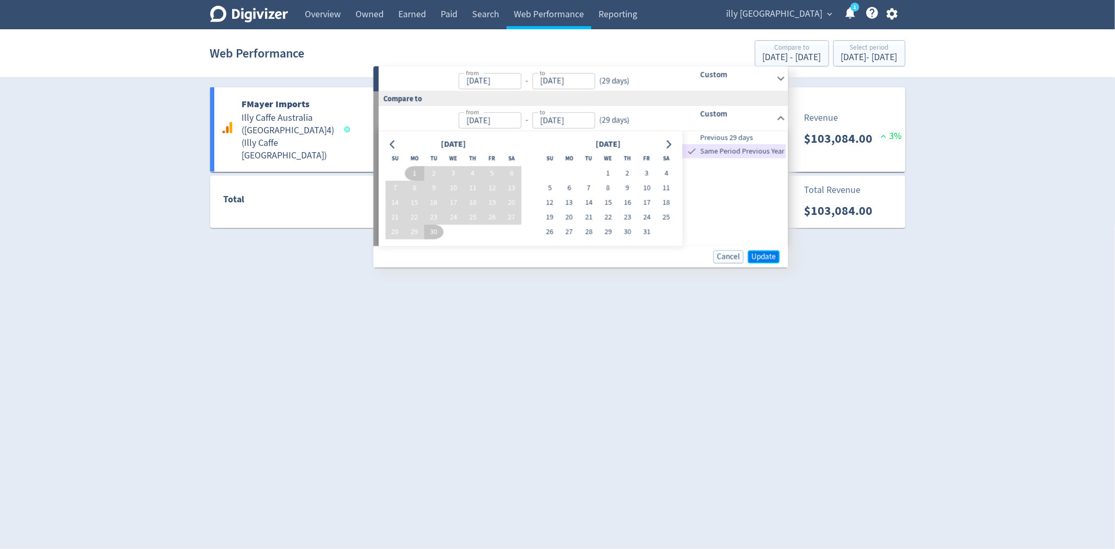
click at [767, 254] on span "Update" at bounding box center [763, 257] width 25 height 8
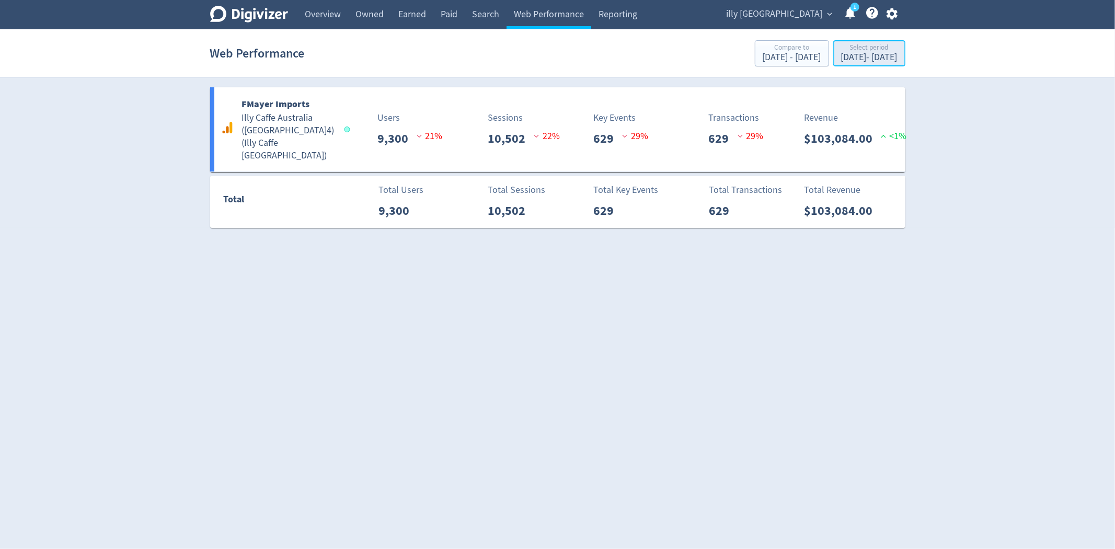
click at [859, 51] on div "Select period" at bounding box center [869, 48] width 56 height 9
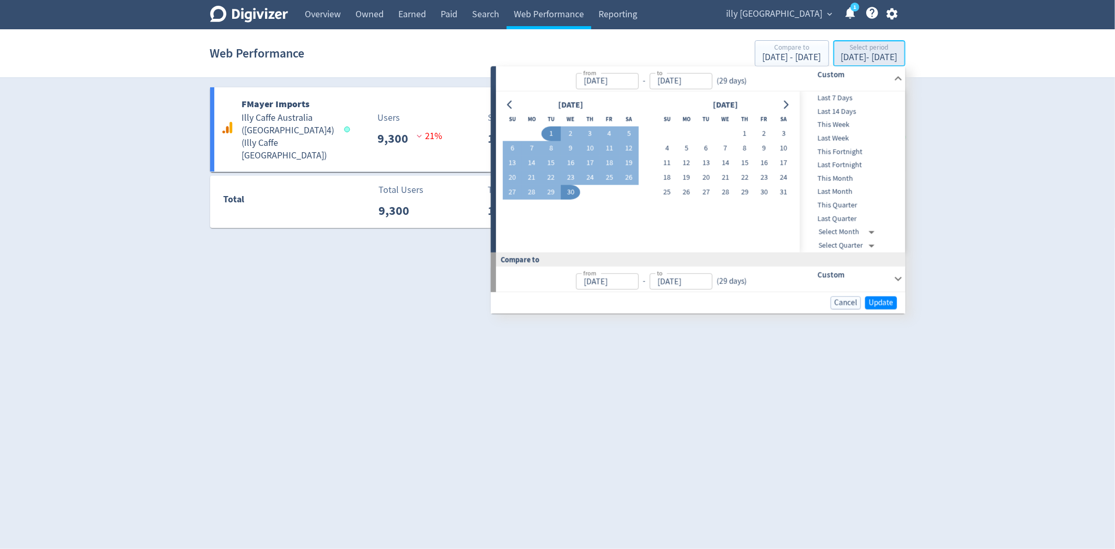
type input "[DATE]"
click at [509, 106] on icon "Go to previous month" at bounding box center [509, 104] width 5 height 8
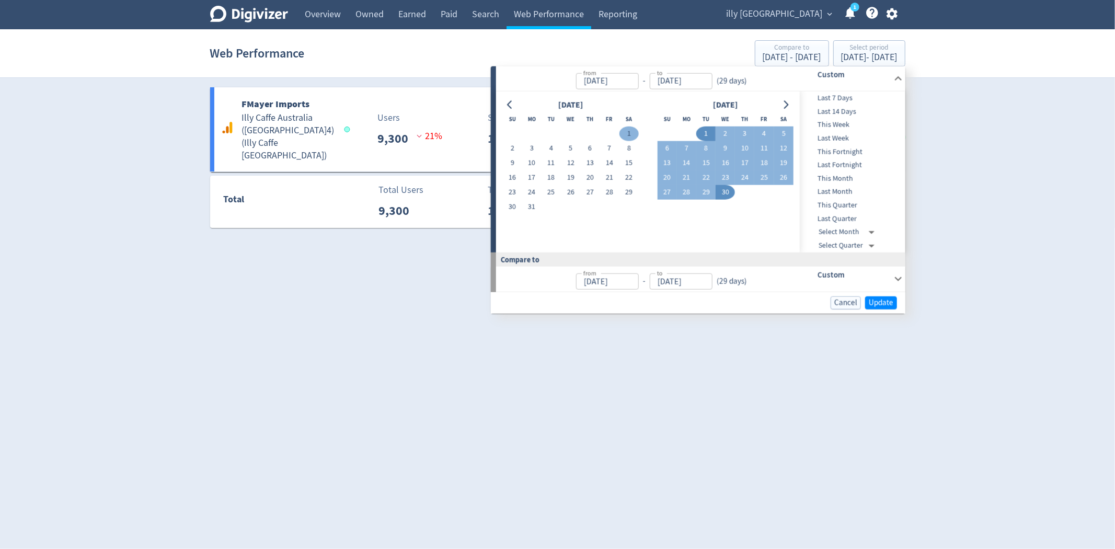
click at [625, 132] on button "1" at bounding box center [628, 134] width 19 height 15
type input "[DATE]"
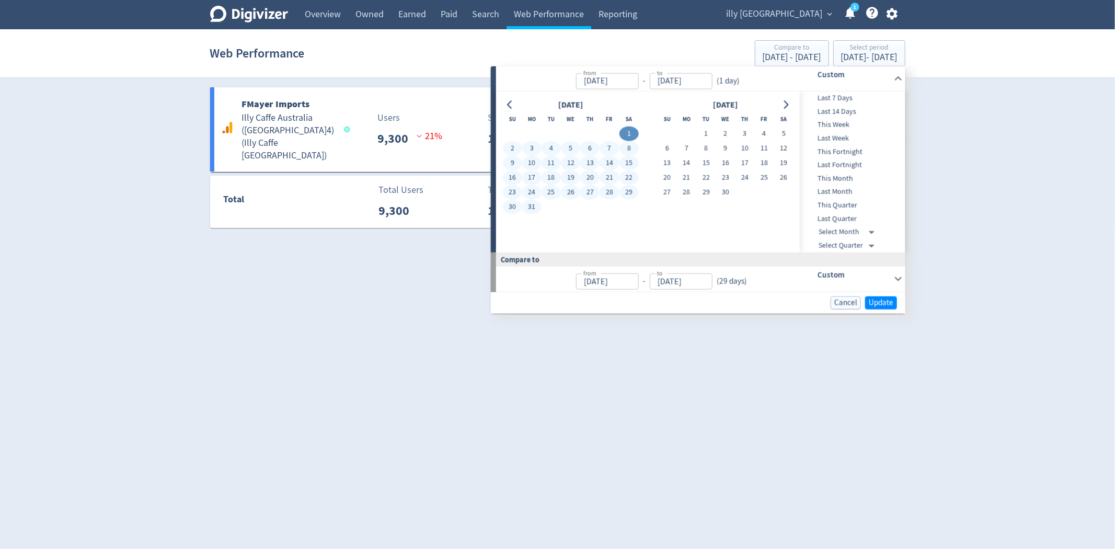
click at [533, 208] on button "31" at bounding box center [531, 207] width 19 height 15
type input "[DATE]"
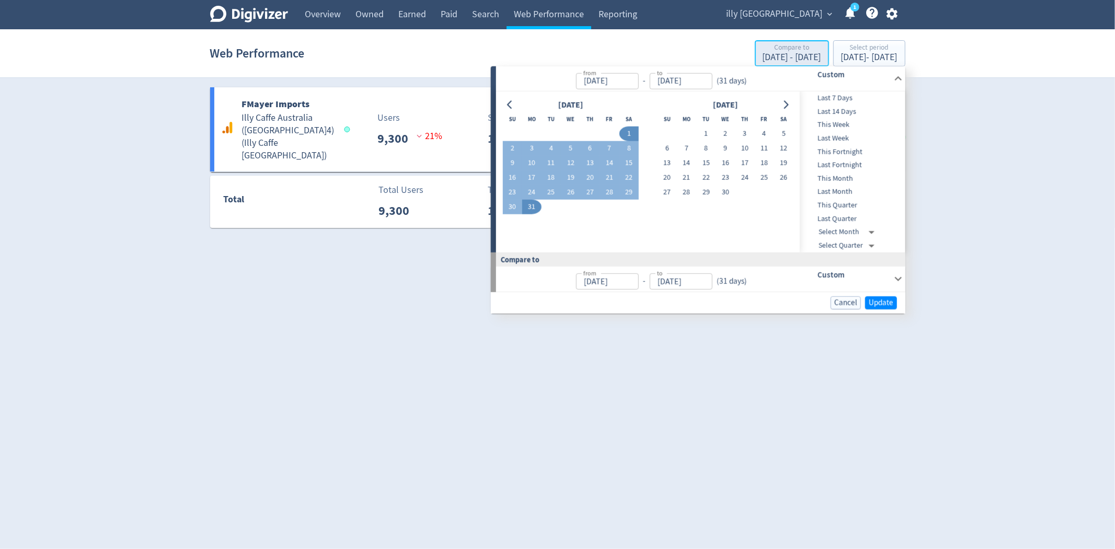
click at [763, 55] on div "[DATE] - [DATE]" at bounding box center [792, 57] width 59 height 9
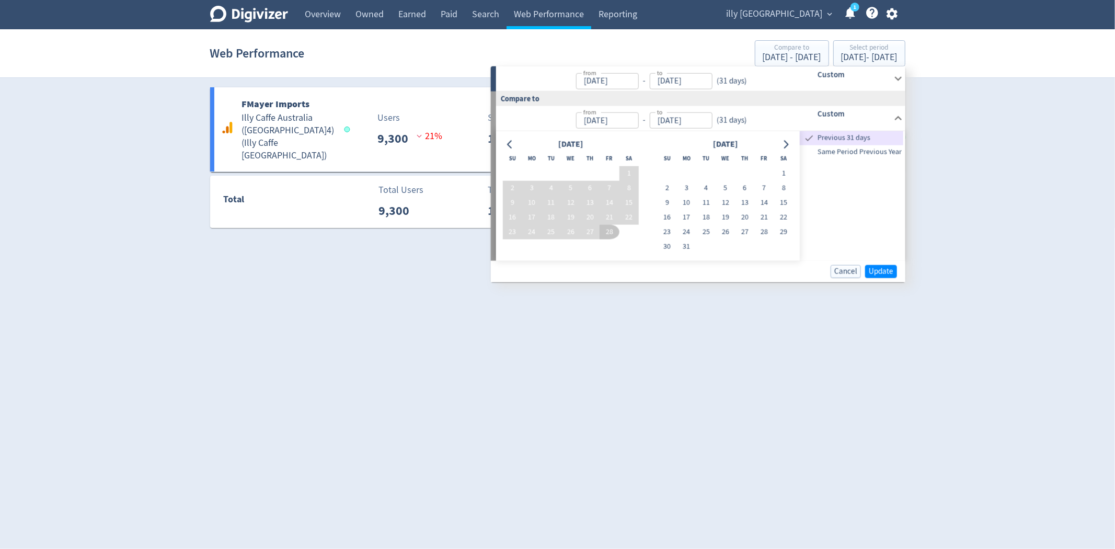
click at [871, 157] on span "Same Period Previous Year" at bounding box center [852, 152] width 104 height 12
type input "[DATE]"
click at [894, 273] on button "Update" at bounding box center [881, 271] width 32 height 13
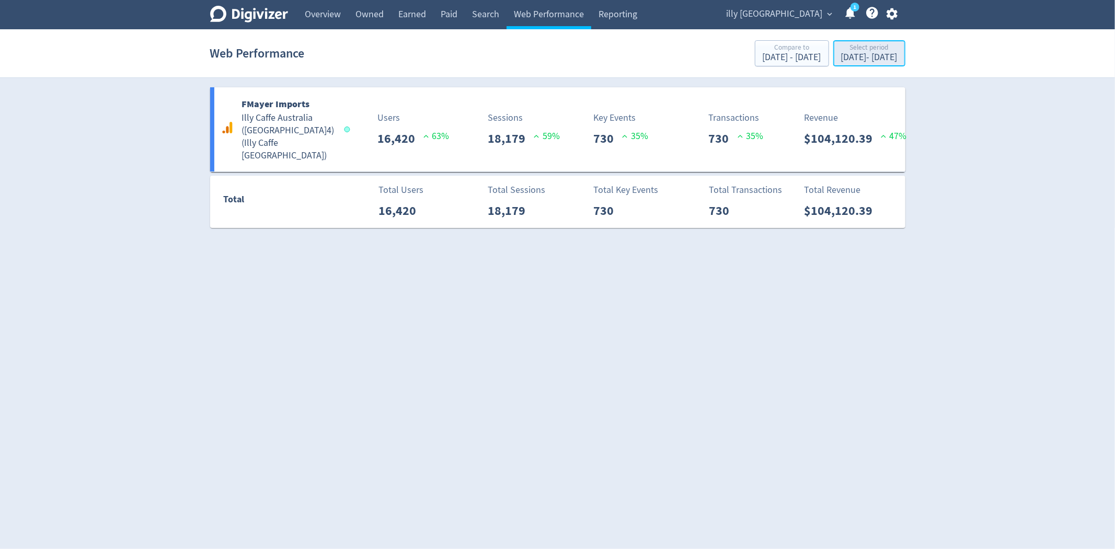
click at [841, 46] on div "Select period" at bounding box center [869, 48] width 56 height 9
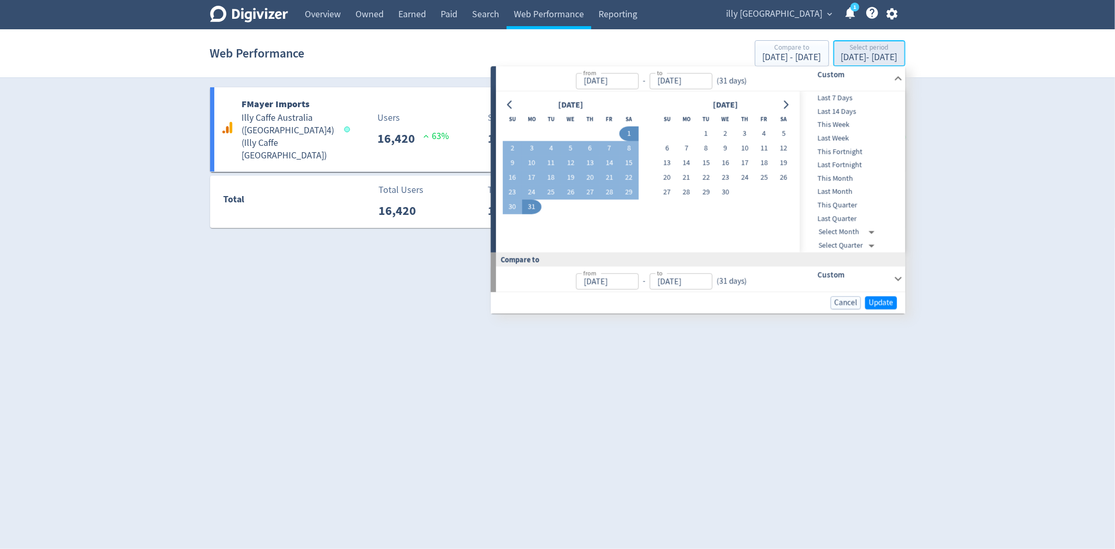
type input "[DATE]"
click at [516, 101] on button "Go to previous month" at bounding box center [509, 104] width 15 height 15
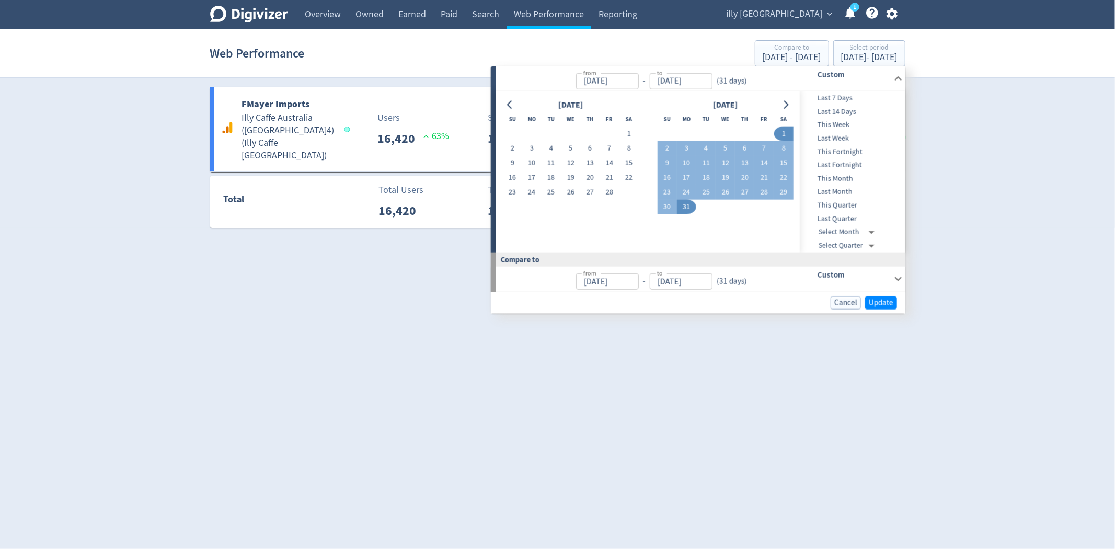
drag, startPoint x: 624, startPoint y: 133, endPoint x: 621, endPoint y: 140, distance: 7.5
click at [625, 133] on button "1" at bounding box center [628, 134] width 19 height 15
type input "[DATE]"
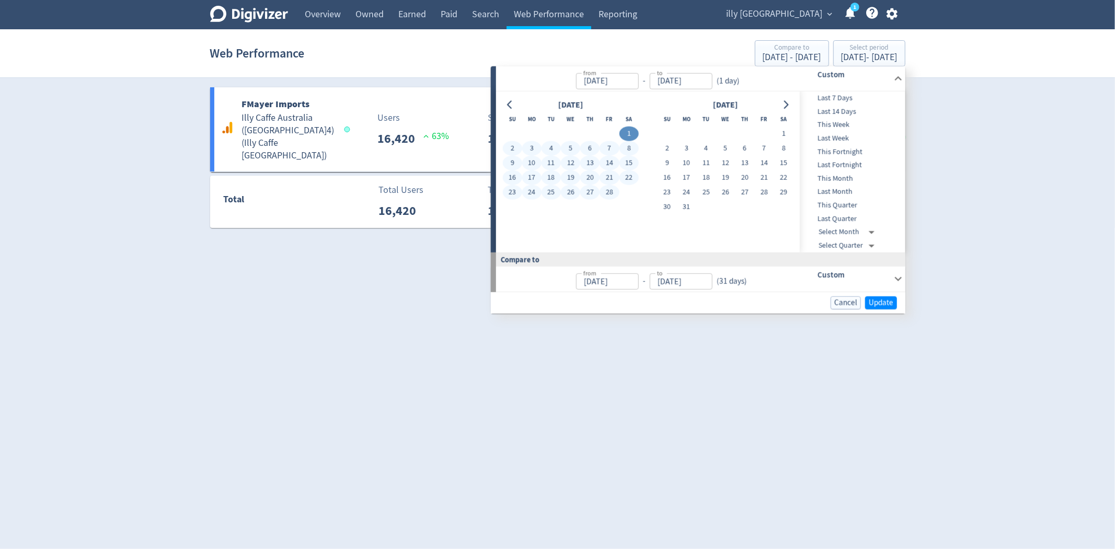
click at [606, 189] on button "28" at bounding box center [609, 192] width 19 height 15
type input "[DATE]"
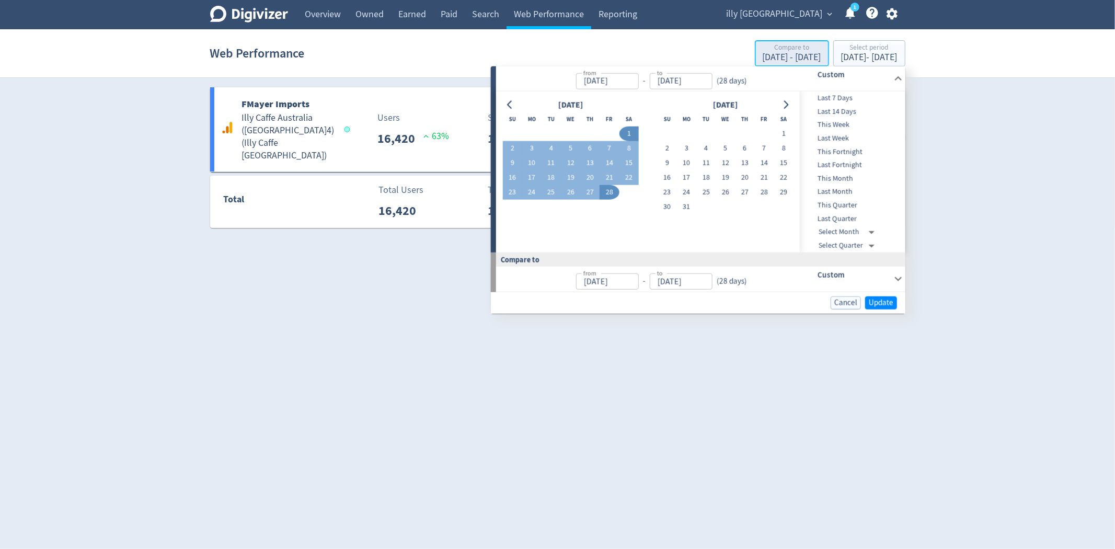
click at [763, 52] on div "Compare to" at bounding box center [792, 48] width 59 height 9
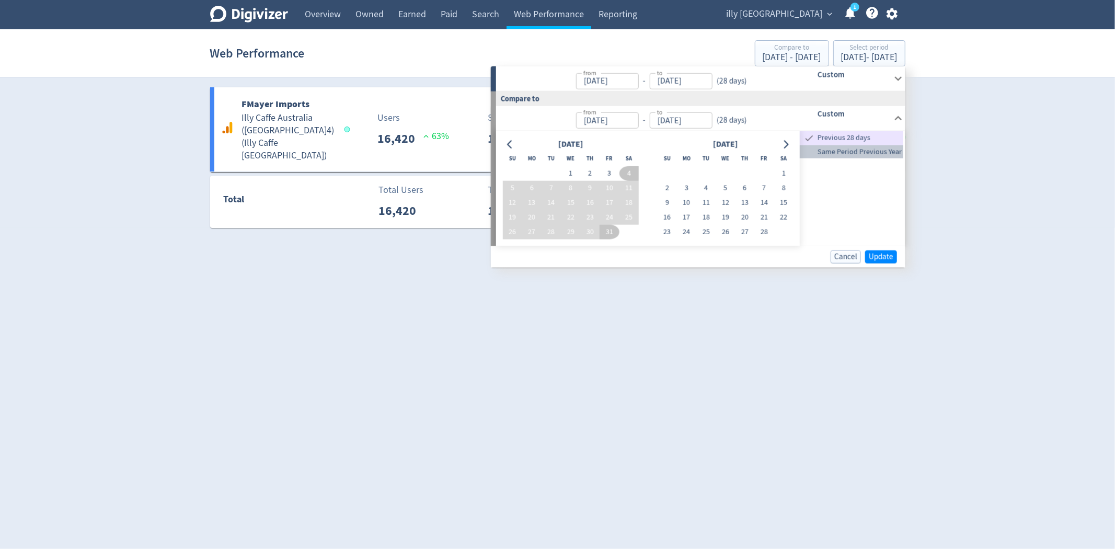
click at [843, 150] on span "Same Period Previous Year" at bounding box center [852, 152] width 104 height 12
type input "[DATE]"
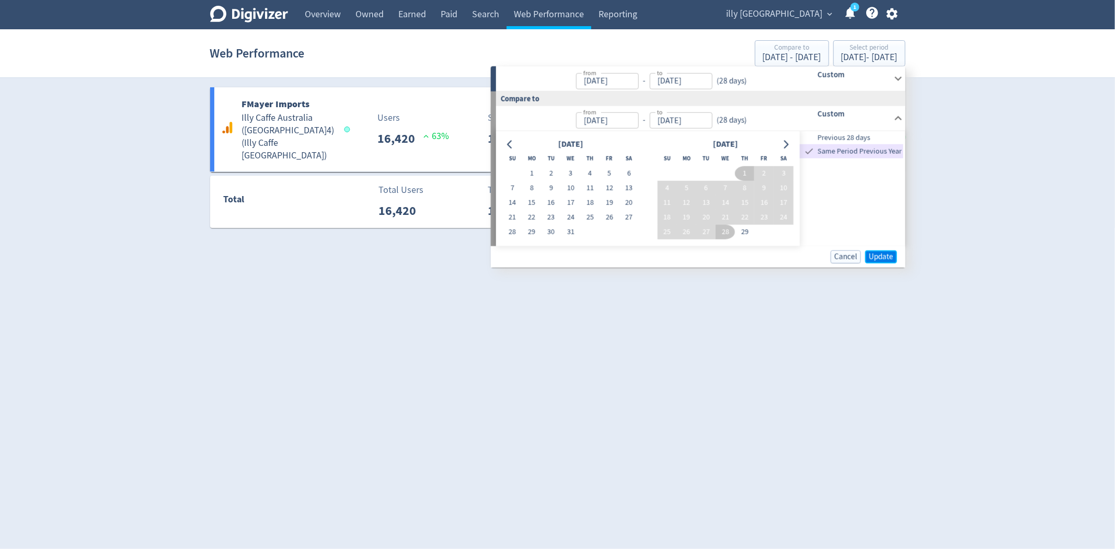
click at [886, 254] on span "Update" at bounding box center [881, 257] width 25 height 8
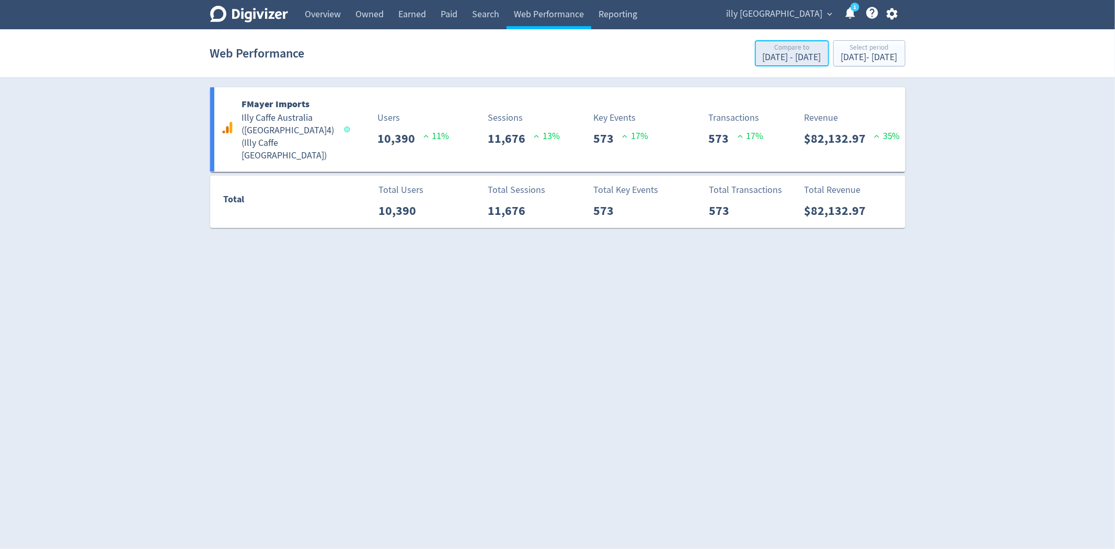
click at [763, 55] on div "[DATE] - [DATE]" at bounding box center [792, 57] width 59 height 9
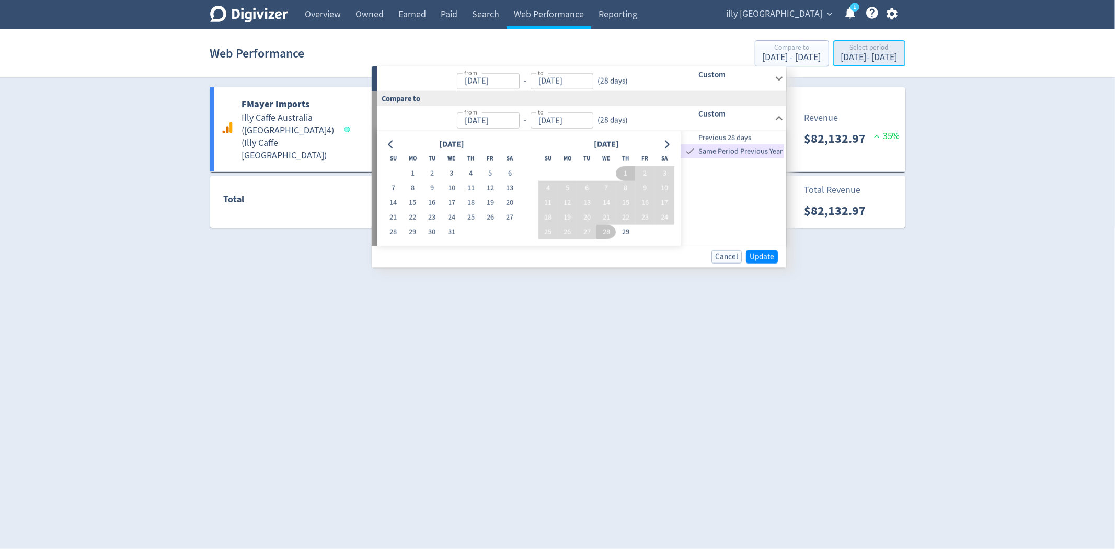
click at [841, 53] on div "[DATE] - [DATE]" at bounding box center [869, 57] width 56 height 9
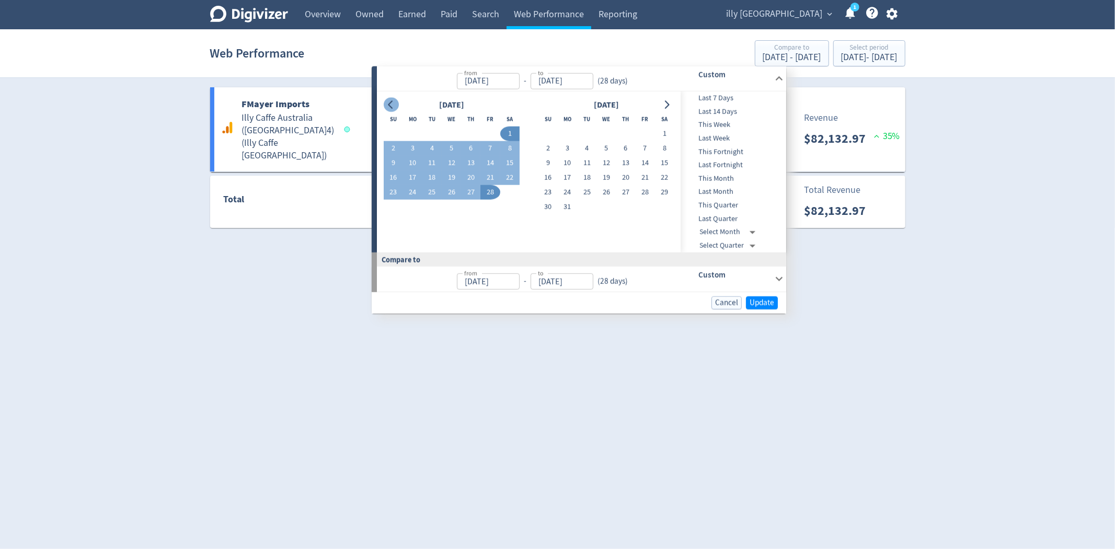
click at [393, 105] on icon "Go to previous month" at bounding box center [391, 104] width 8 height 8
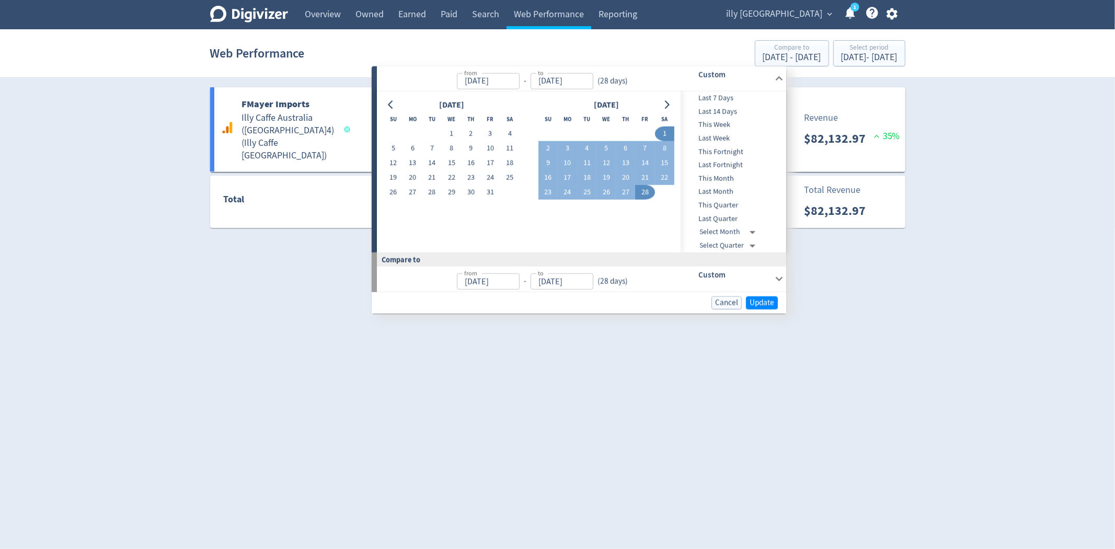
click at [448, 138] on button "1" at bounding box center [451, 134] width 19 height 15
type input "[DATE]"
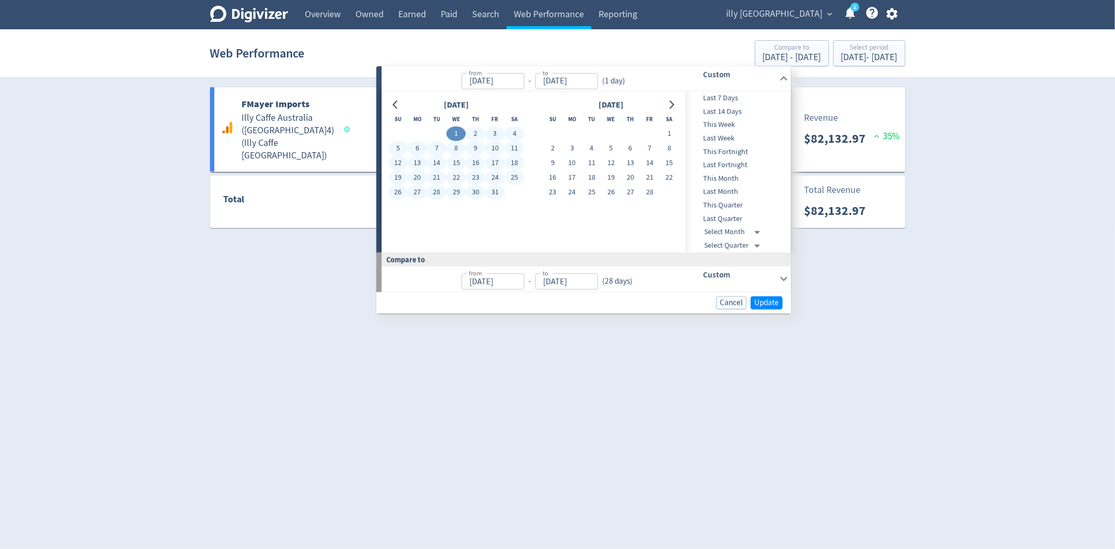
click at [487, 187] on button "31" at bounding box center [494, 192] width 19 height 15
type input "[DATE]"
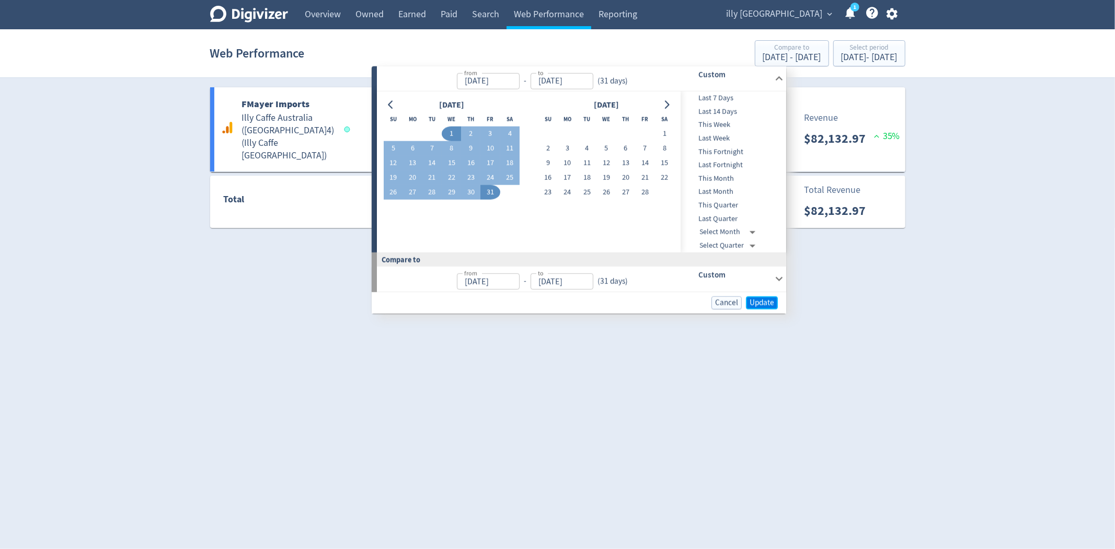
click at [767, 304] on span "Update" at bounding box center [762, 303] width 25 height 8
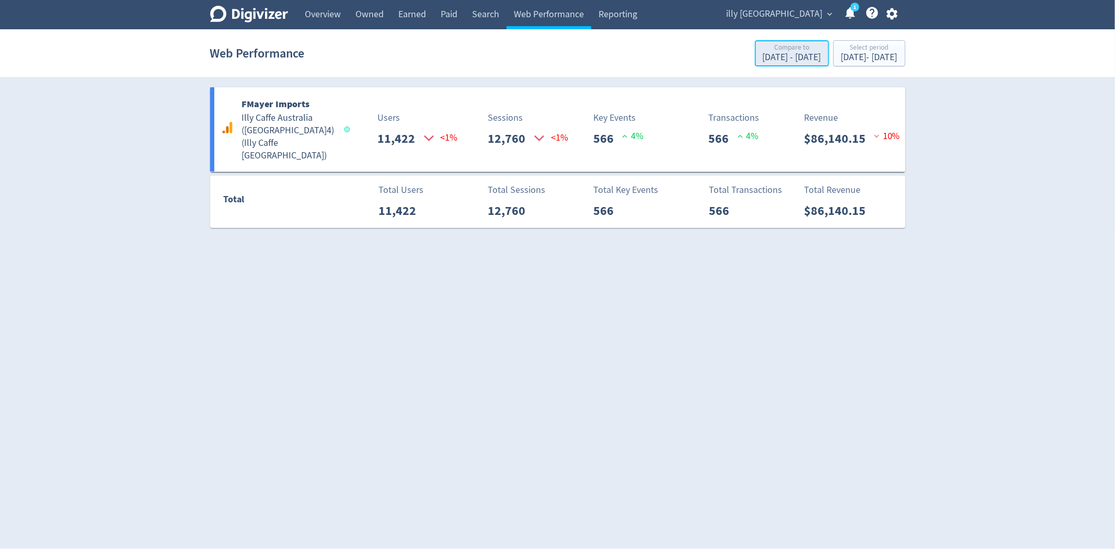
click at [774, 55] on div "[DATE] - [DATE]" at bounding box center [792, 57] width 59 height 9
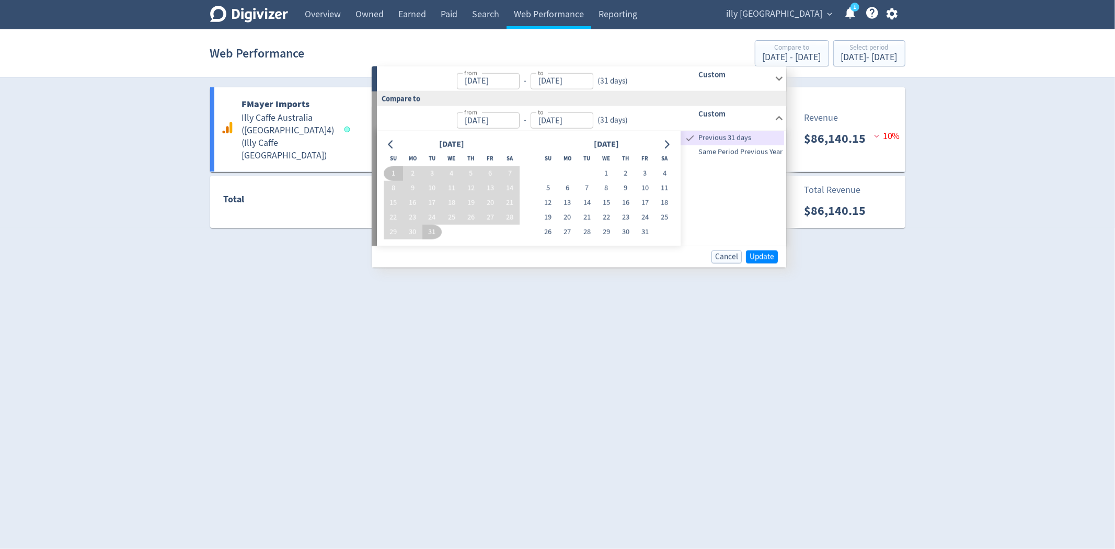
click at [741, 153] on span "Same Period Previous Year" at bounding box center [733, 152] width 104 height 12
type input "[DATE]"
click at [763, 255] on span "Update" at bounding box center [762, 257] width 25 height 8
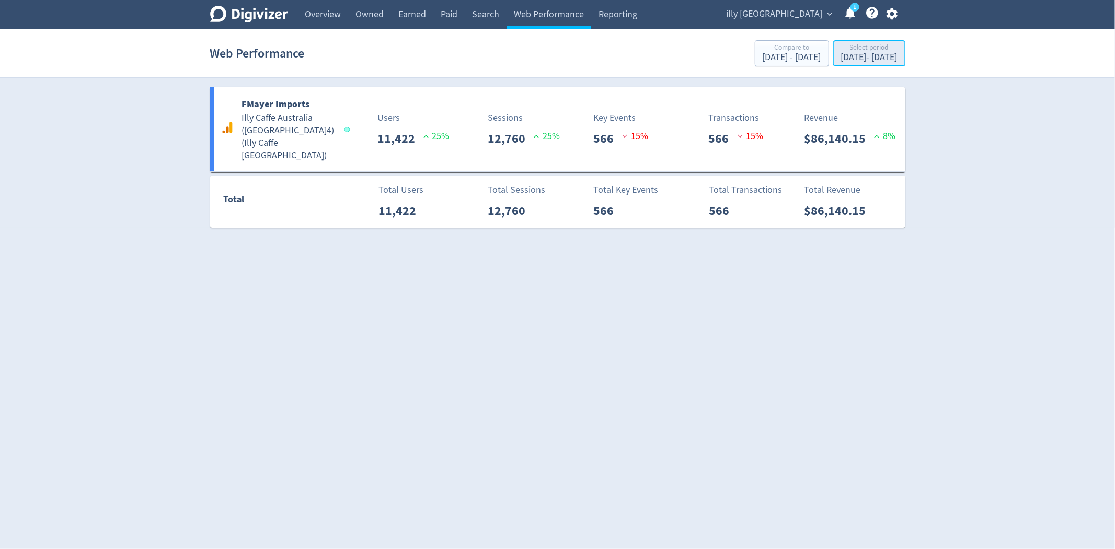
click at [837, 43] on div "Select period [DATE] - [DATE]" at bounding box center [870, 53] width 66 height 21
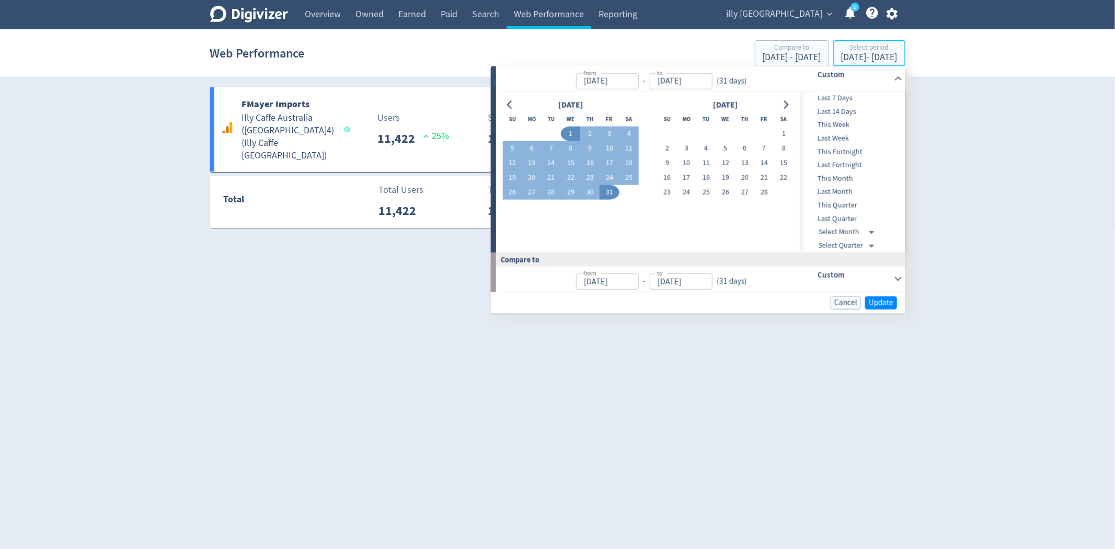
type input "[DATE]"
click at [781, 107] on button "Go to next month" at bounding box center [786, 104] width 15 height 15
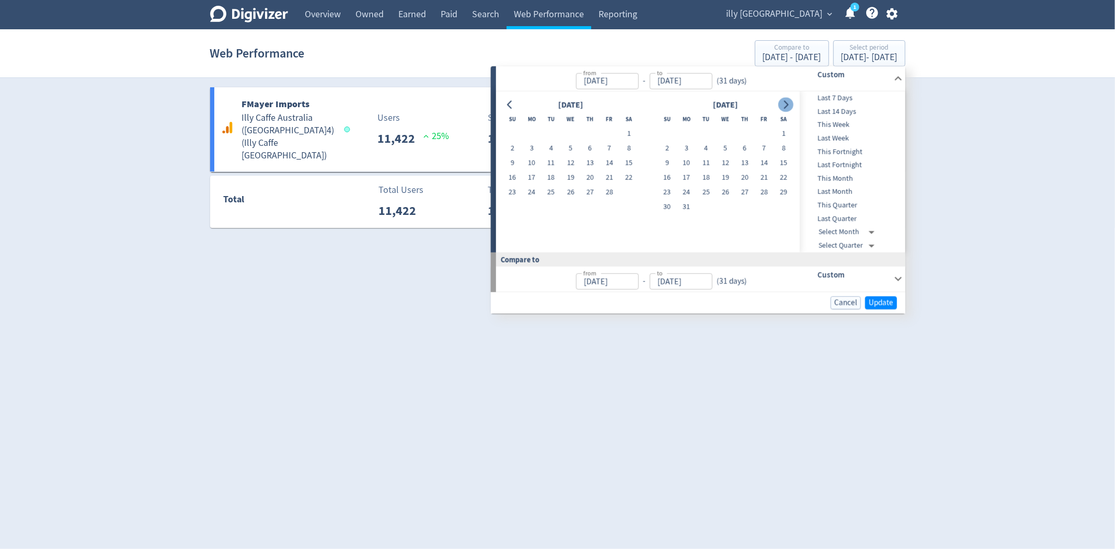
click at [781, 107] on button "Go to next month" at bounding box center [786, 104] width 15 height 15
click at [786, 102] on icon "Go to next month" at bounding box center [786, 104] width 5 height 8
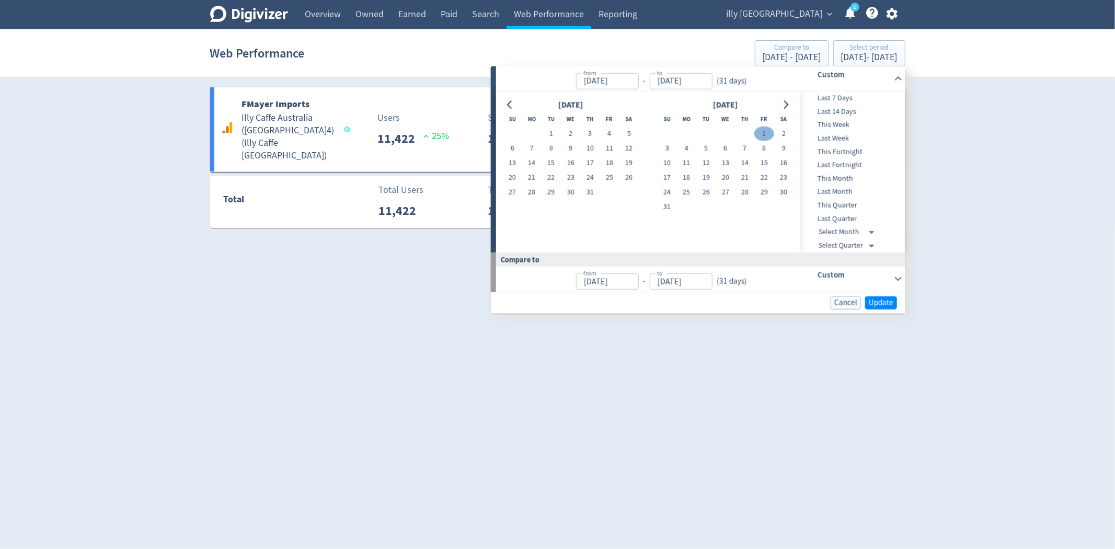
click at [770, 133] on button "1" at bounding box center [764, 134] width 19 height 15
type input "[DATE]"
click at [671, 207] on button "31" at bounding box center [667, 207] width 19 height 15
type input "[DATE]"
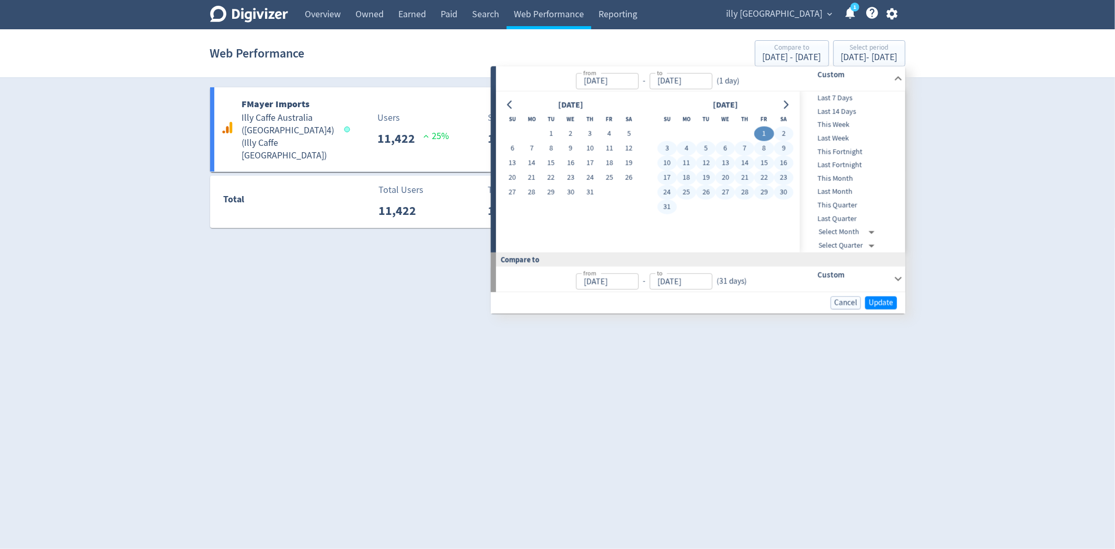
type input "[DATE]"
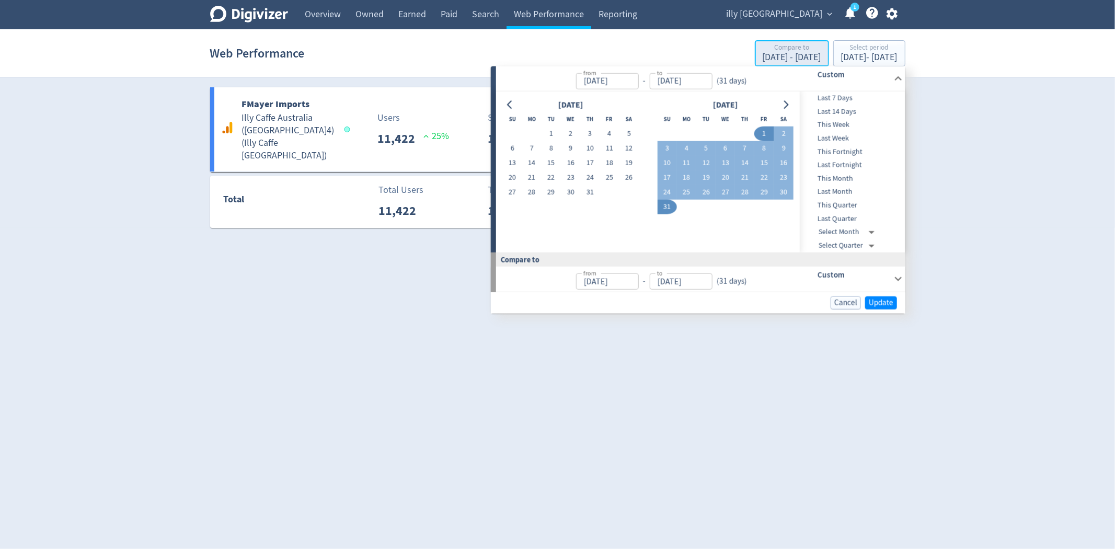
click at [763, 51] on div "Compare to" at bounding box center [792, 48] width 59 height 9
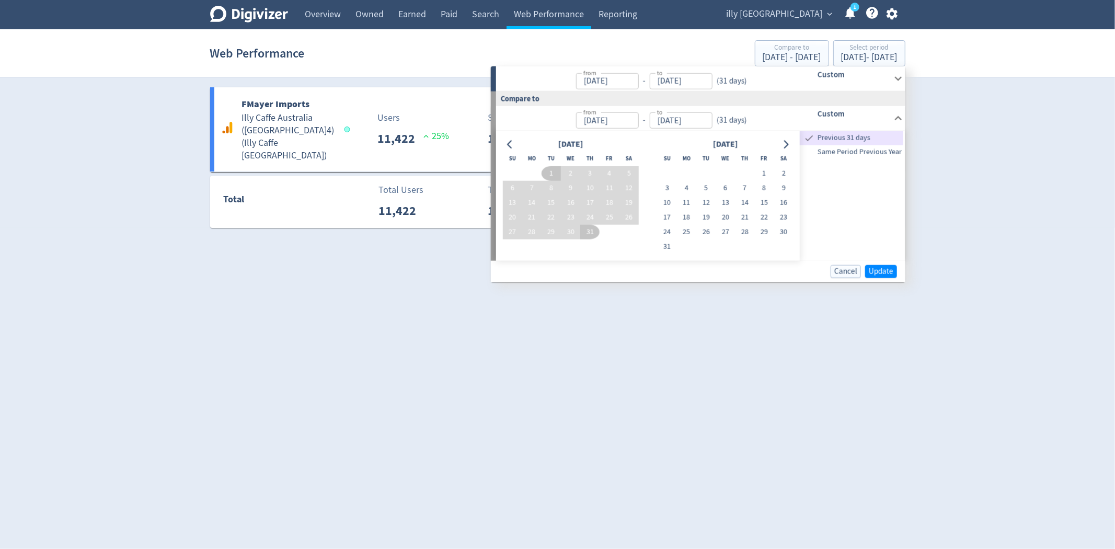
click at [877, 150] on span "Same Period Previous Year" at bounding box center [852, 152] width 104 height 12
type input "[DATE]"
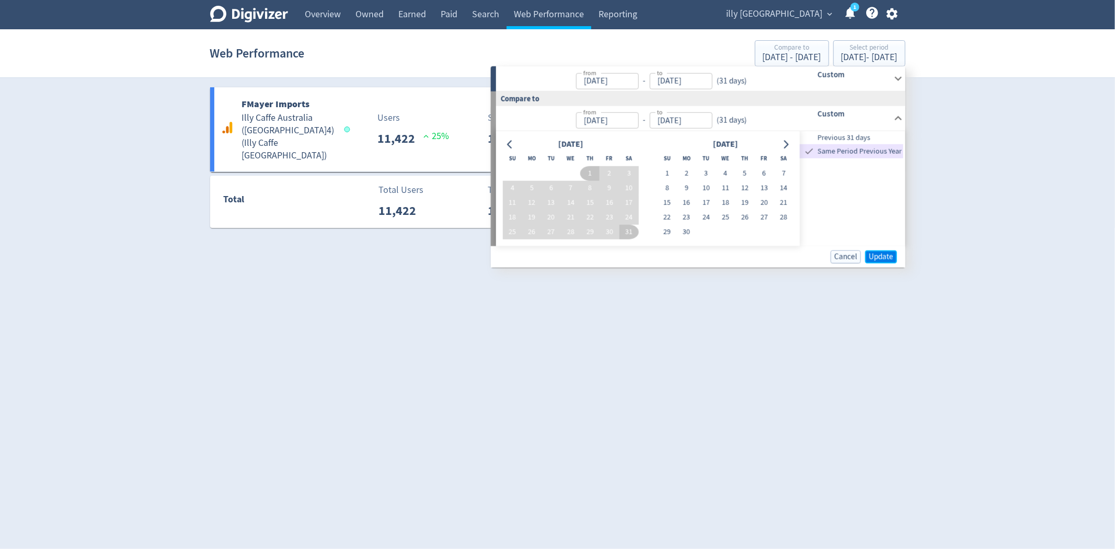
click at [877, 254] on span "Update" at bounding box center [881, 257] width 25 height 8
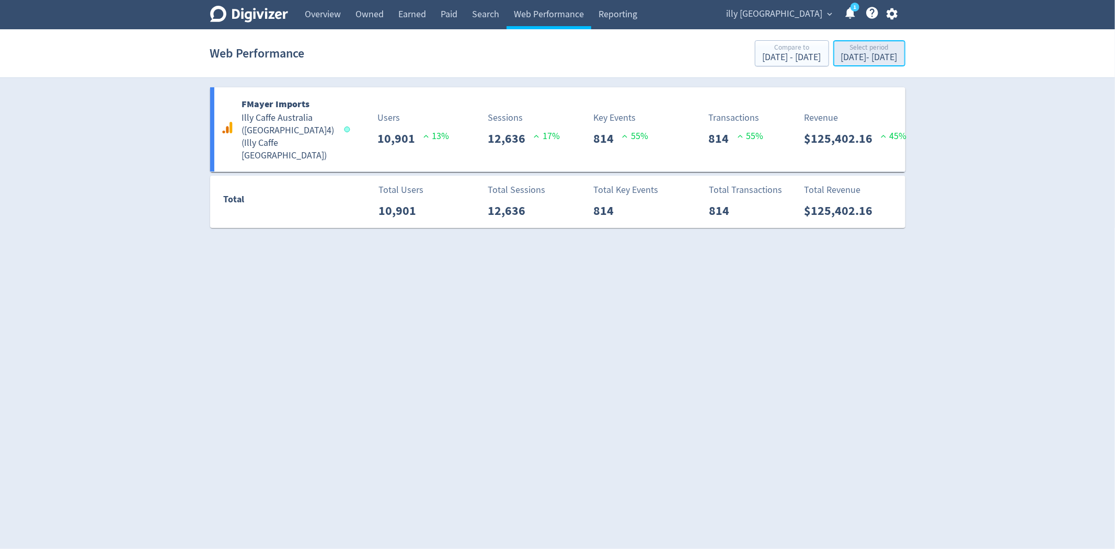
click at [848, 53] on div "[DATE] - [DATE]" at bounding box center [869, 57] width 56 height 9
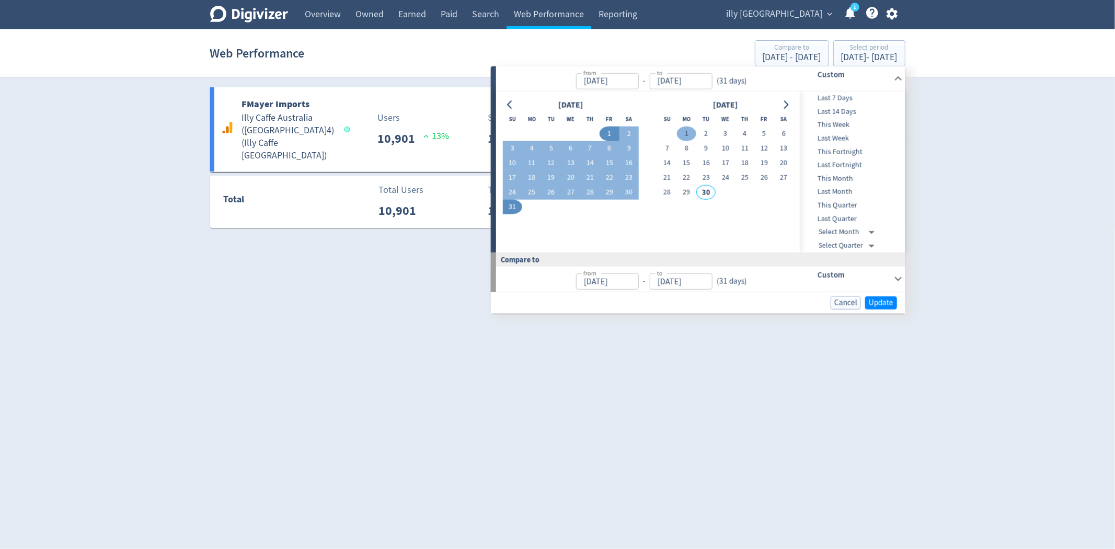
click at [683, 134] on button "1" at bounding box center [686, 134] width 19 height 15
type input "[DATE]"
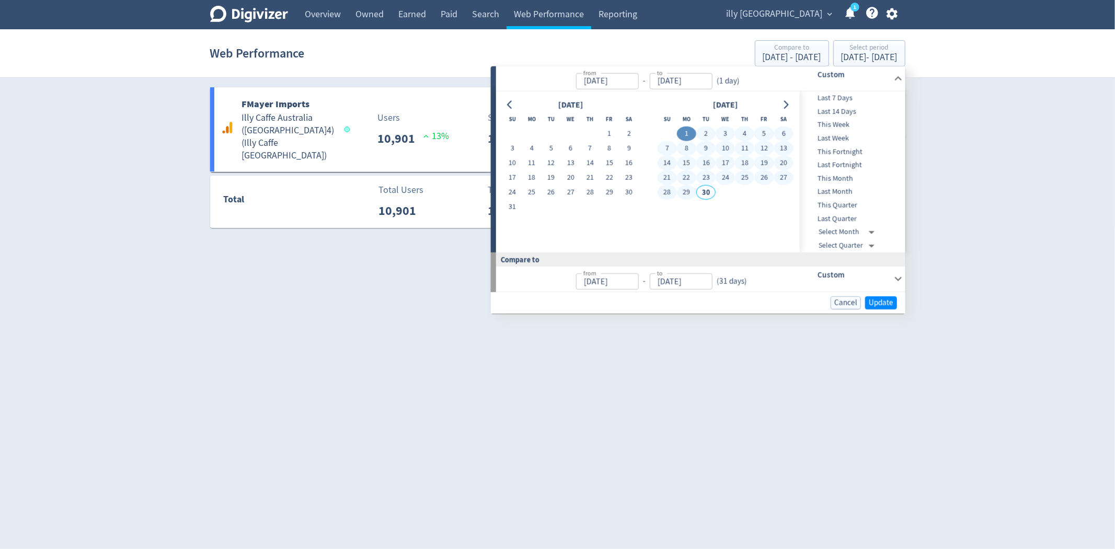
click at [691, 195] on button "29" at bounding box center [686, 192] width 19 height 15
type input "[DATE]"
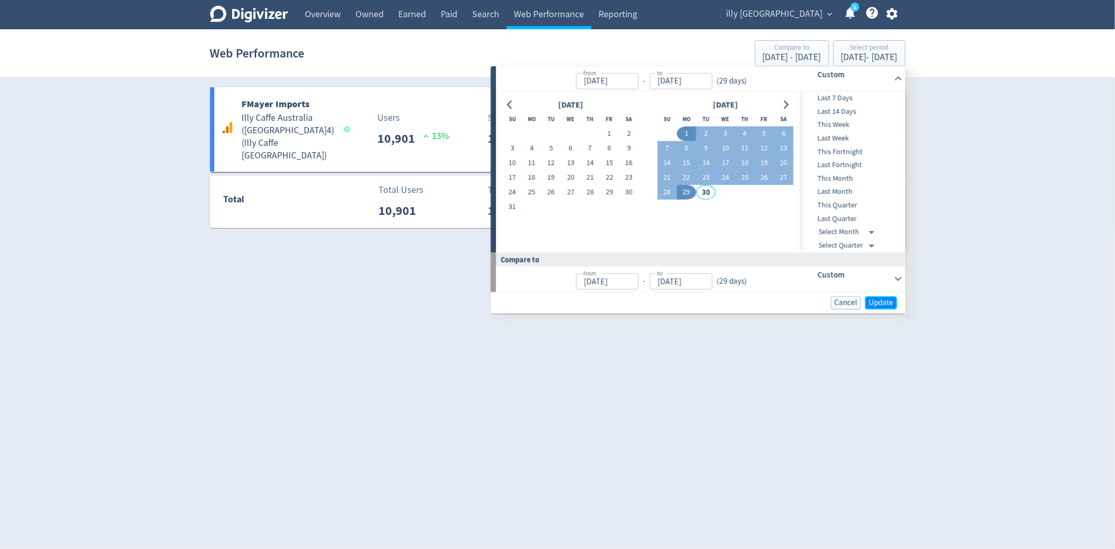
click at [882, 302] on span "Update" at bounding box center [881, 303] width 25 height 8
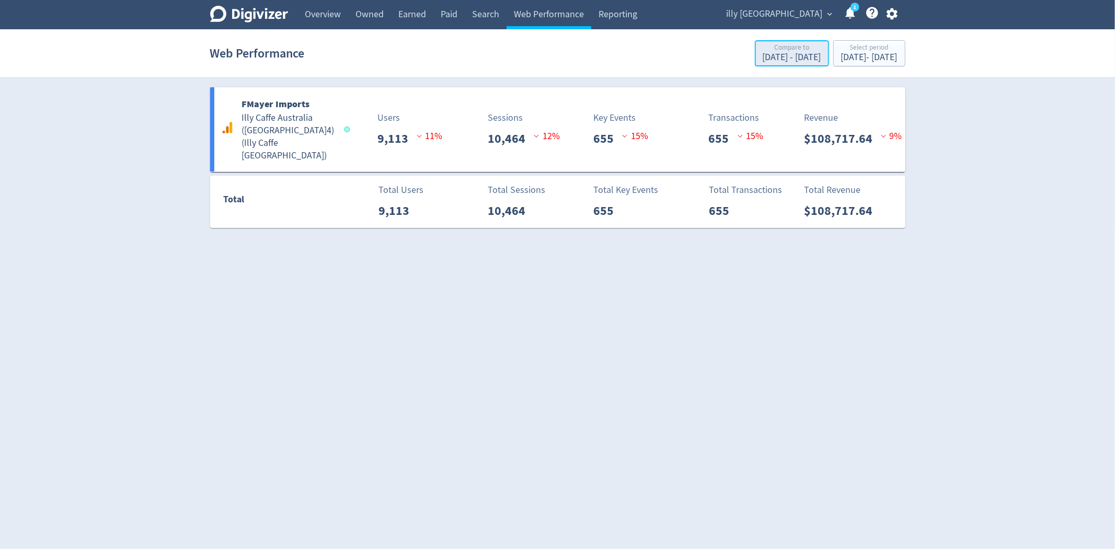
click at [762, 64] on div "Compare to [DATE] - [DATE]" at bounding box center [792, 53] width 68 height 21
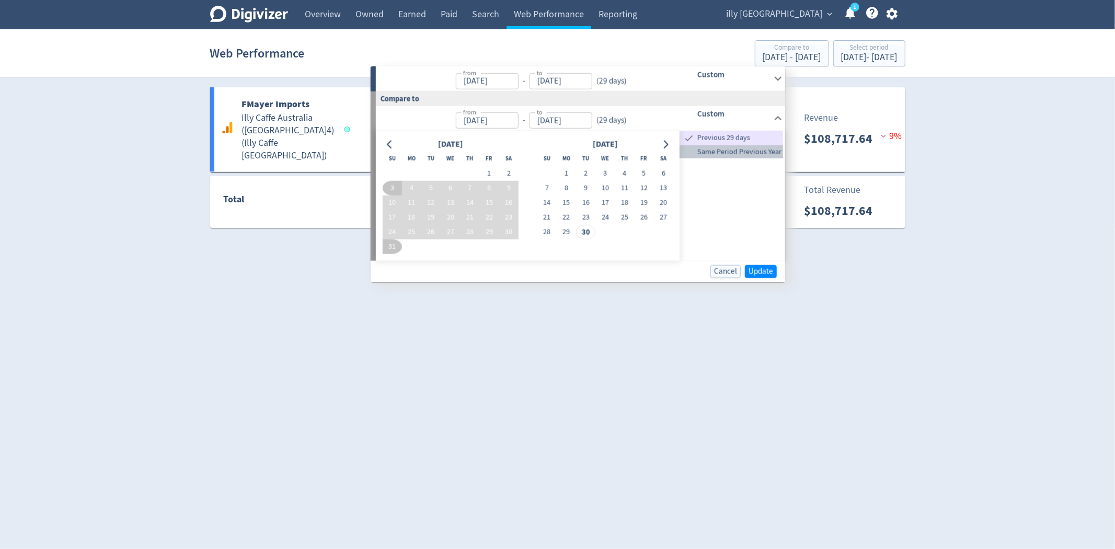
click at [751, 150] on span "Same Period Previous Year" at bounding box center [732, 152] width 104 height 12
type input "[DATE]"
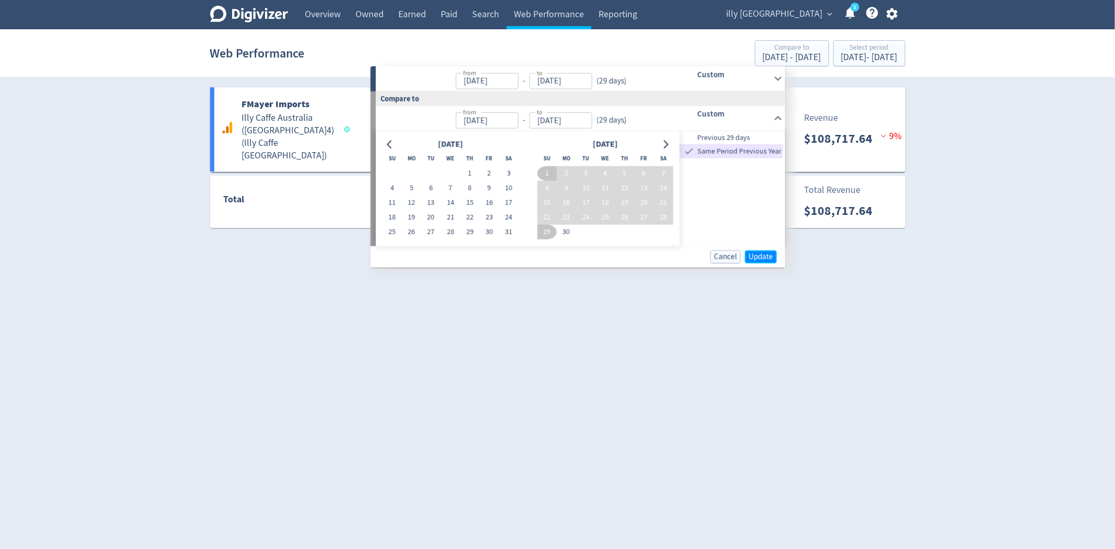
click at [761, 258] on span "Update" at bounding box center [761, 257] width 25 height 8
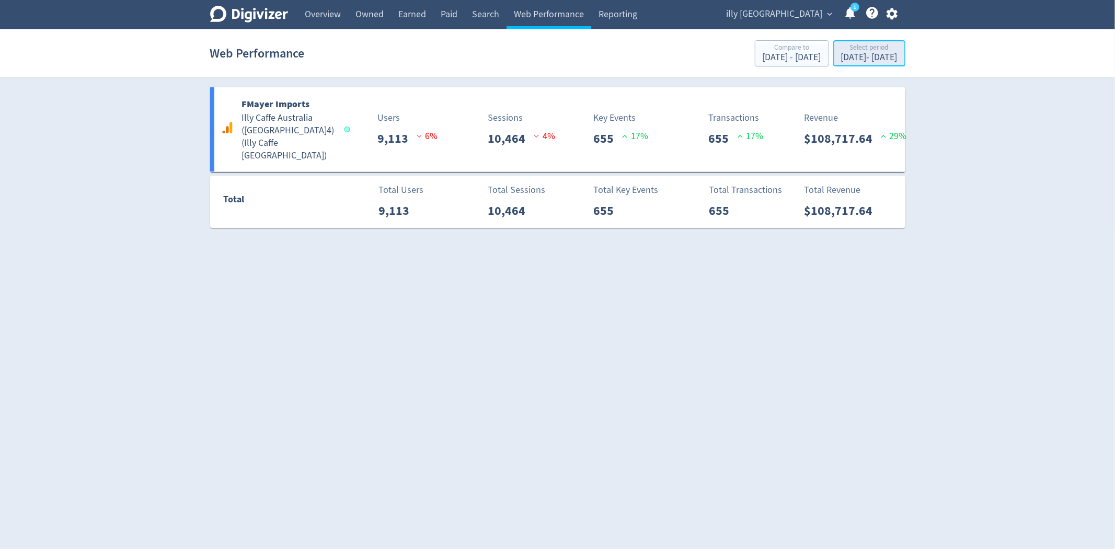
click at [841, 51] on div "Select period" at bounding box center [869, 48] width 56 height 9
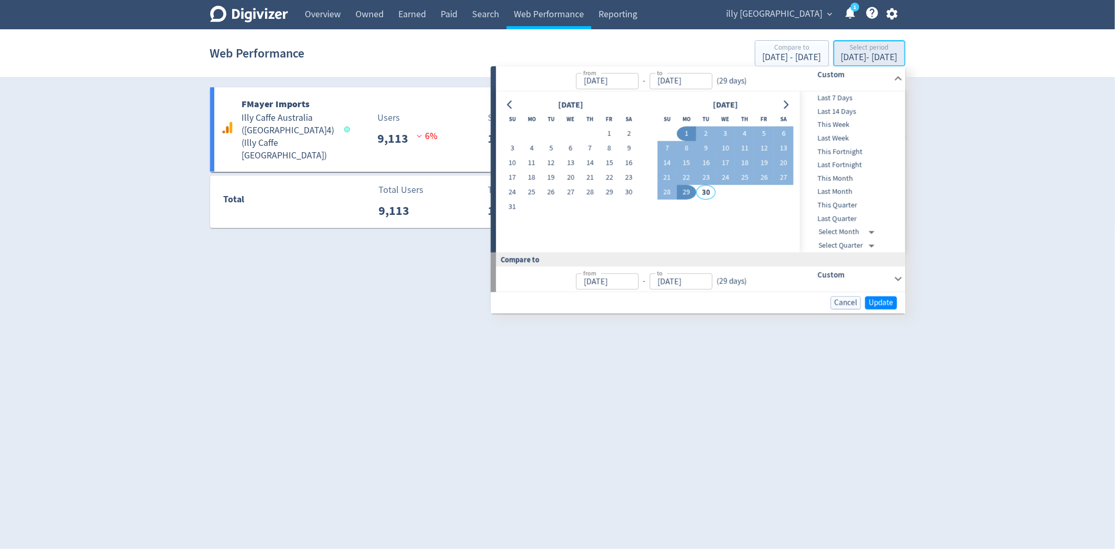
type input "[DATE]"
click at [595, 82] on input "[DATE]" at bounding box center [607, 81] width 63 height 16
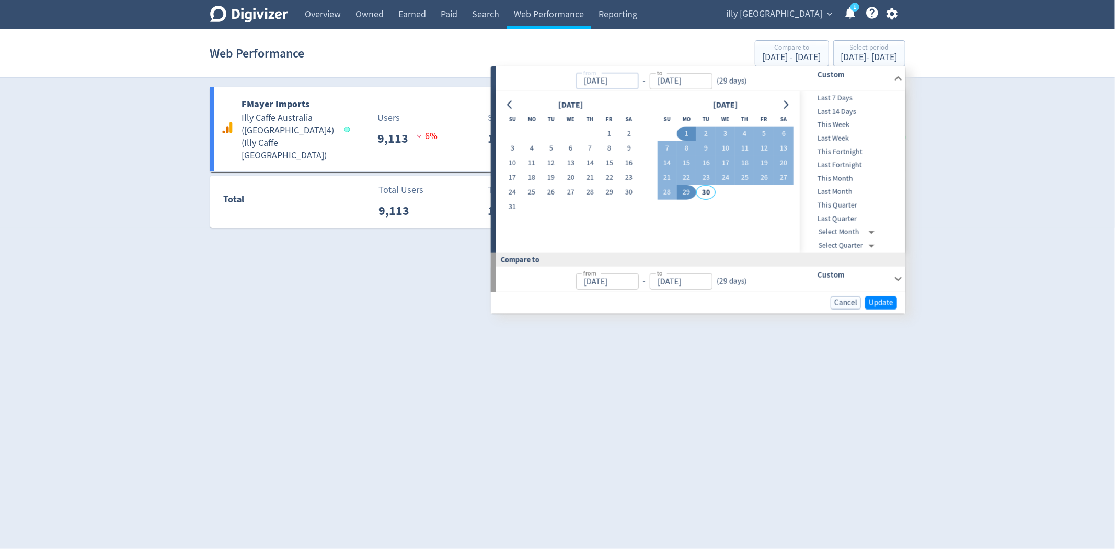
click at [602, 81] on input "[DATE]" at bounding box center [607, 81] width 63 height 16
type input "[DATE]"
click at [884, 299] on span "Update" at bounding box center [881, 303] width 25 height 8
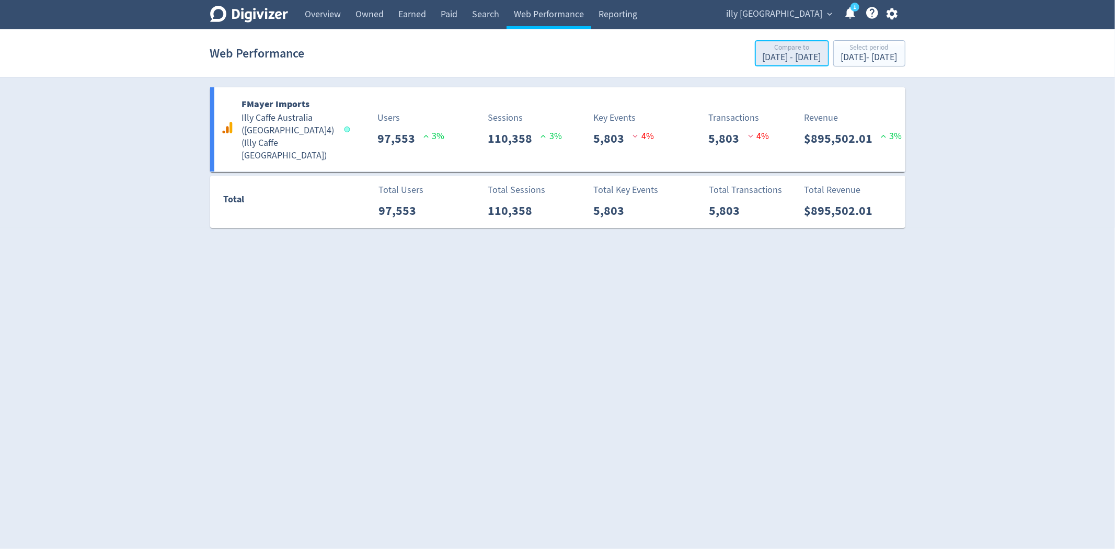
click at [763, 48] on div "Compare to" at bounding box center [792, 48] width 59 height 9
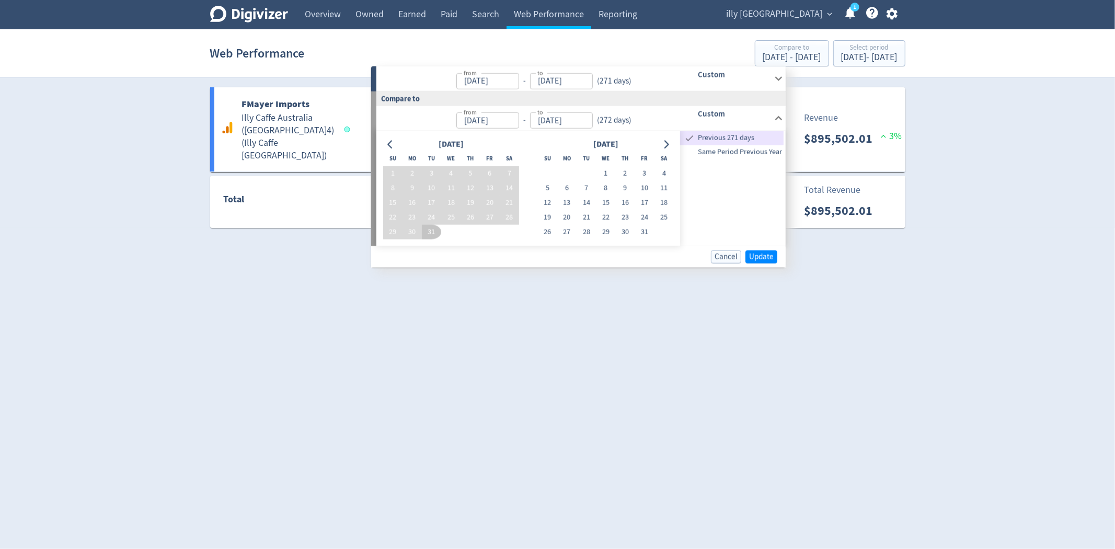
click at [749, 150] on span "Same Period Previous Year" at bounding box center [732, 152] width 104 height 12
type input "[DATE]"
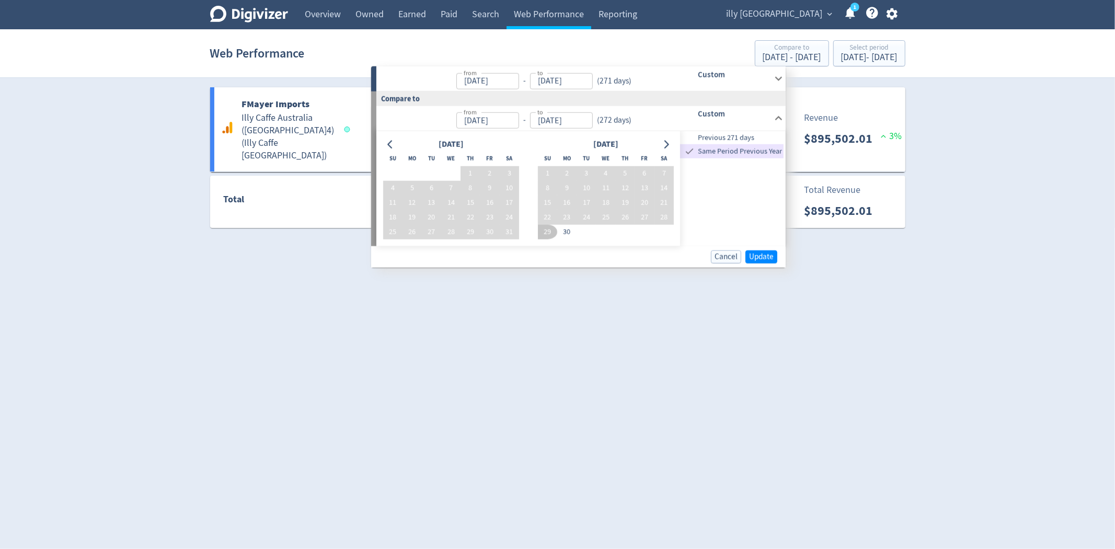
click at [762, 263] on div "Cancel Update" at bounding box center [578, 256] width 415 height 21
click at [762, 255] on span "Update" at bounding box center [761, 257] width 25 height 8
